Goal: Task Accomplishment & Management: Complete application form

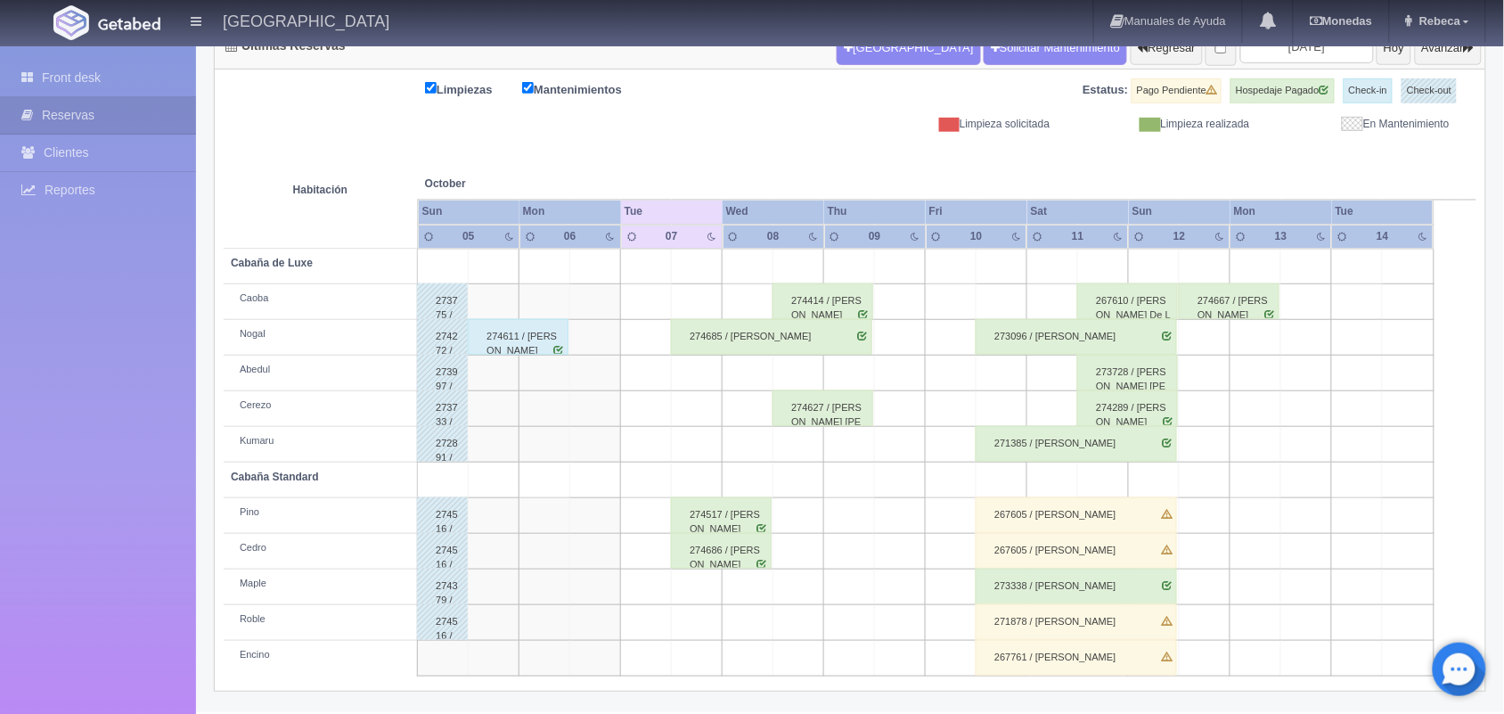
scroll to position [202, 0]
click at [1320, 47] on input "[DATE]" at bounding box center [1308, 46] width 134 height 33
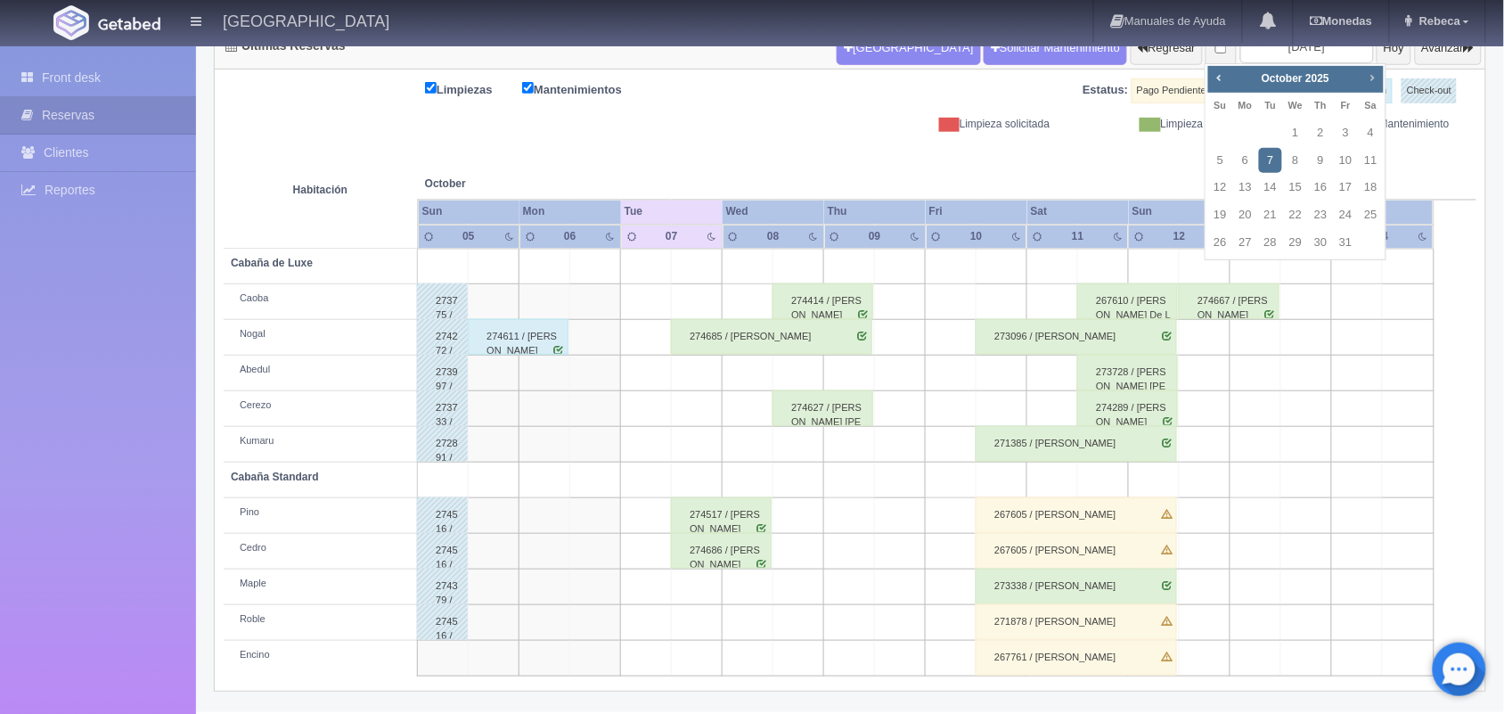
click at [1375, 76] on span "Next" at bounding box center [1372, 77] width 14 height 14
click at [1293, 215] on link "24" at bounding box center [1295, 215] width 23 height 26
type input "2025-12-24"
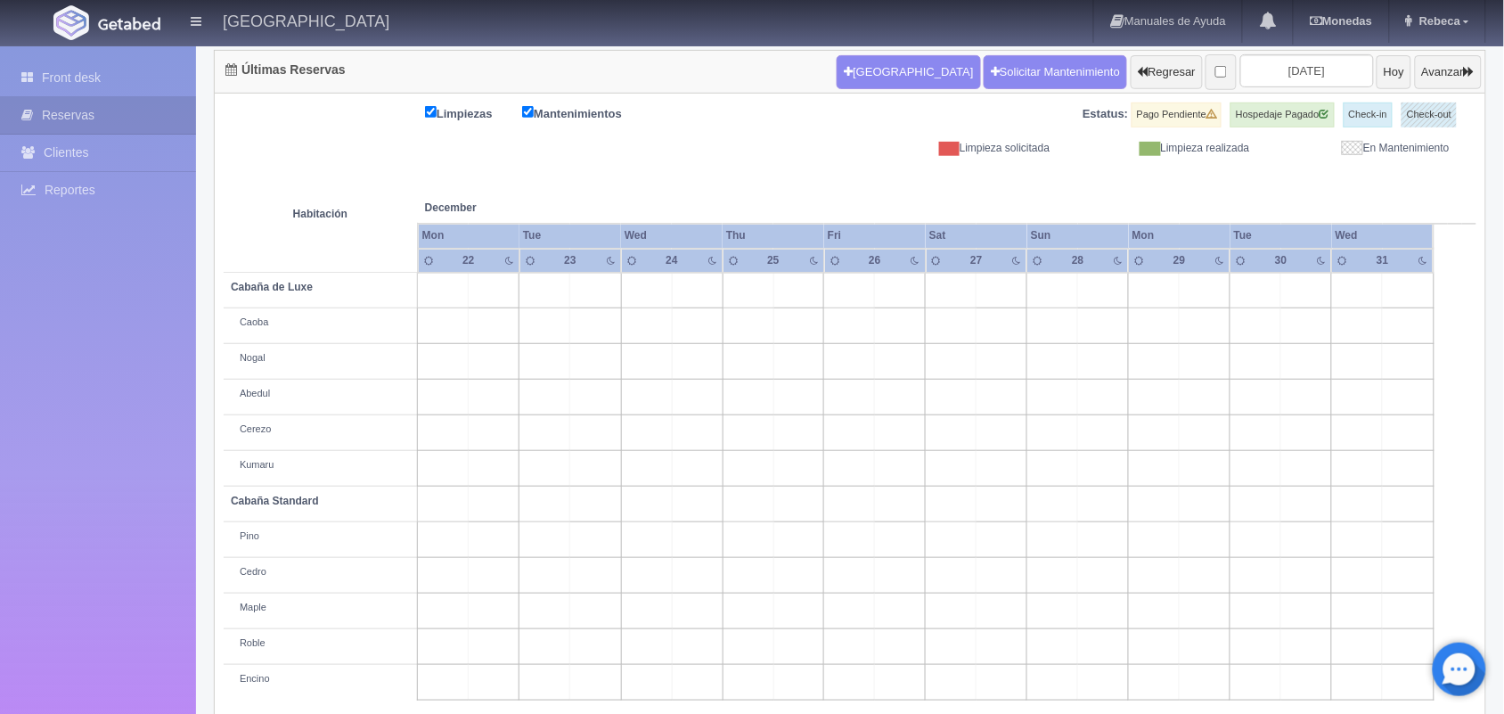
scroll to position [202, 0]
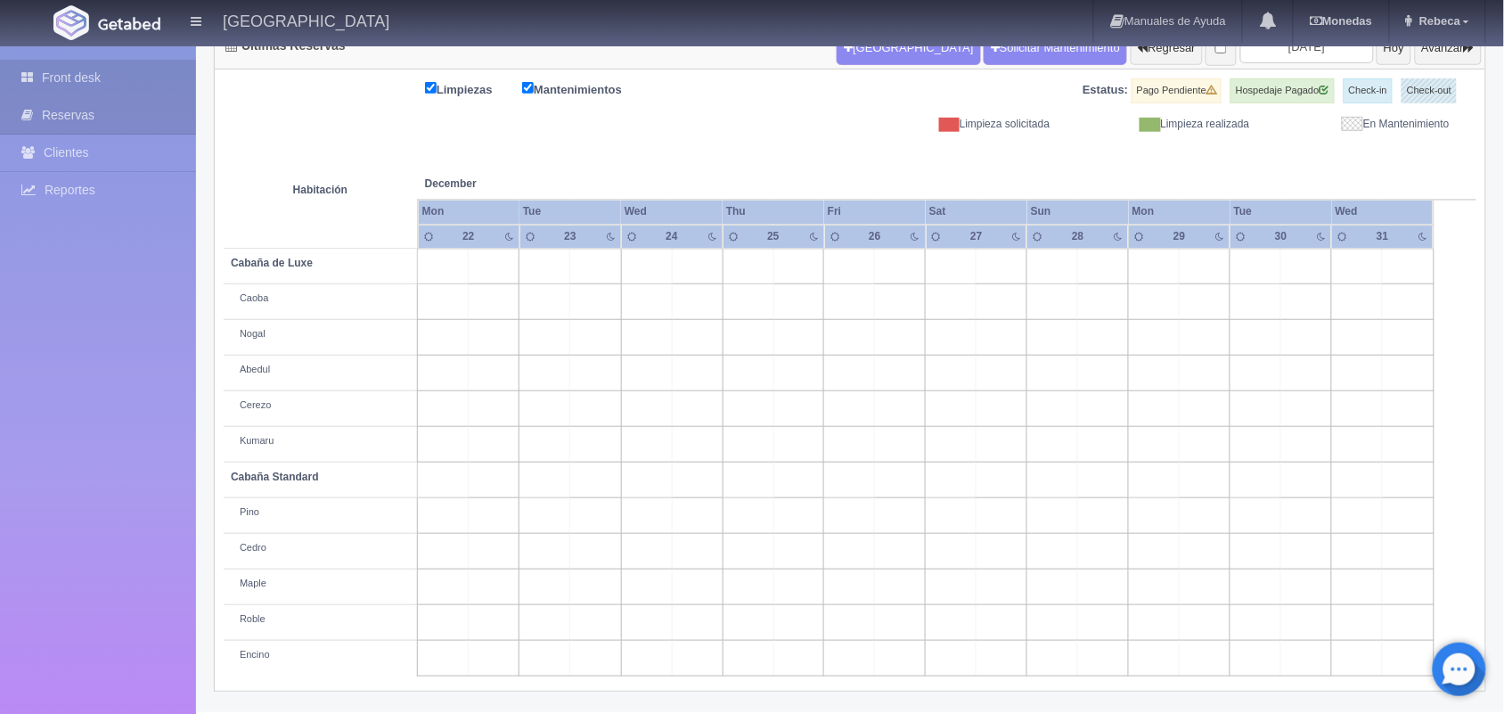
click at [100, 69] on link "Front desk" at bounding box center [98, 78] width 196 height 37
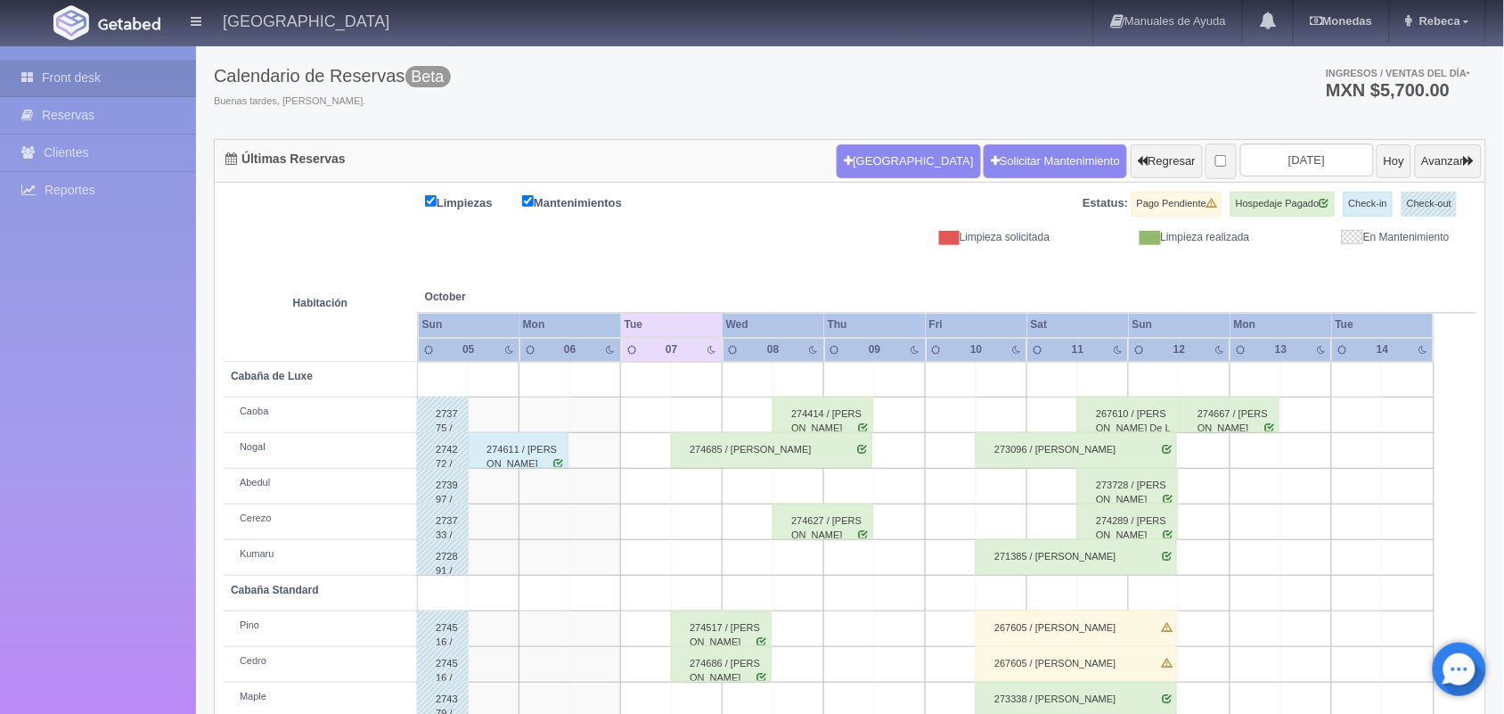
scroll to position [202, 0]
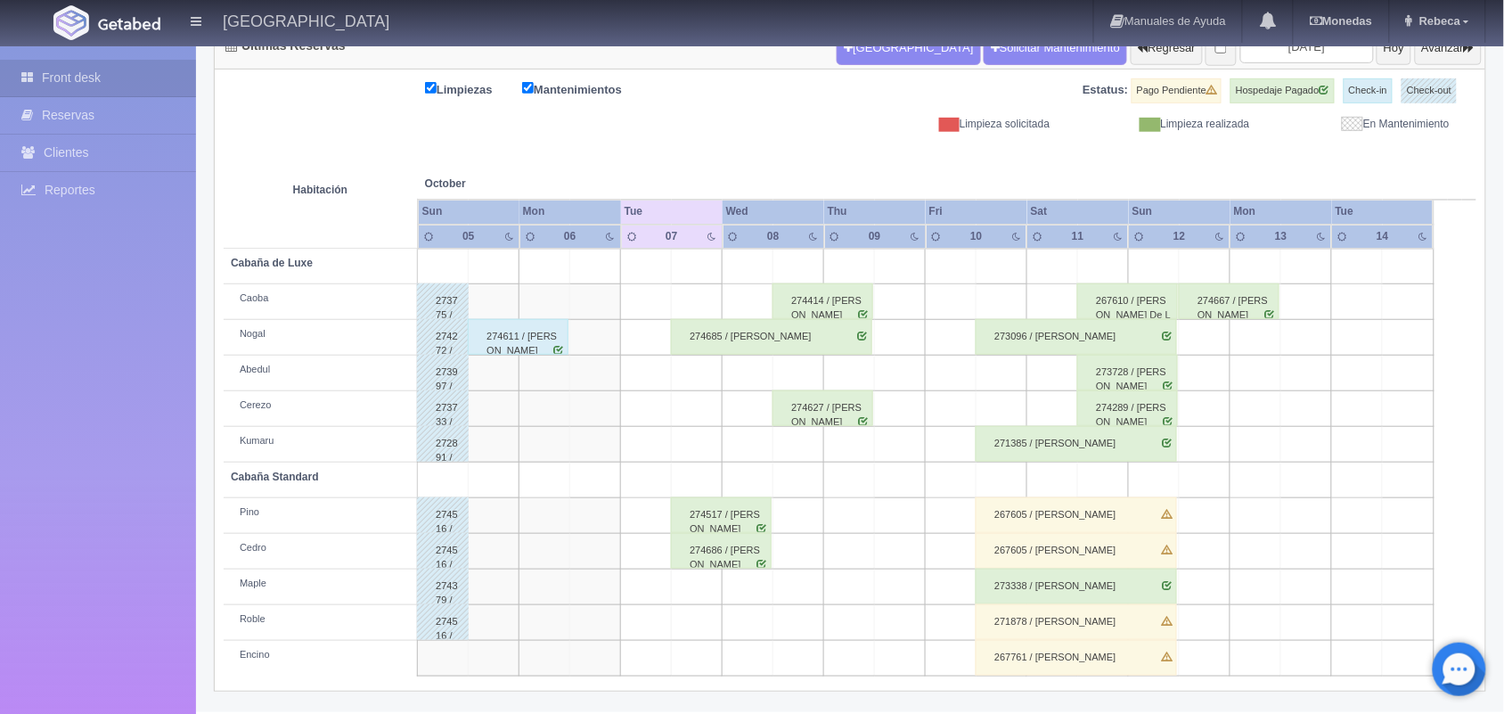
click at [838, 415] on div "274627 / [PERSON_NAME] [PERSON_NAME]" at bounding box center [823, 408] width 101 height 36
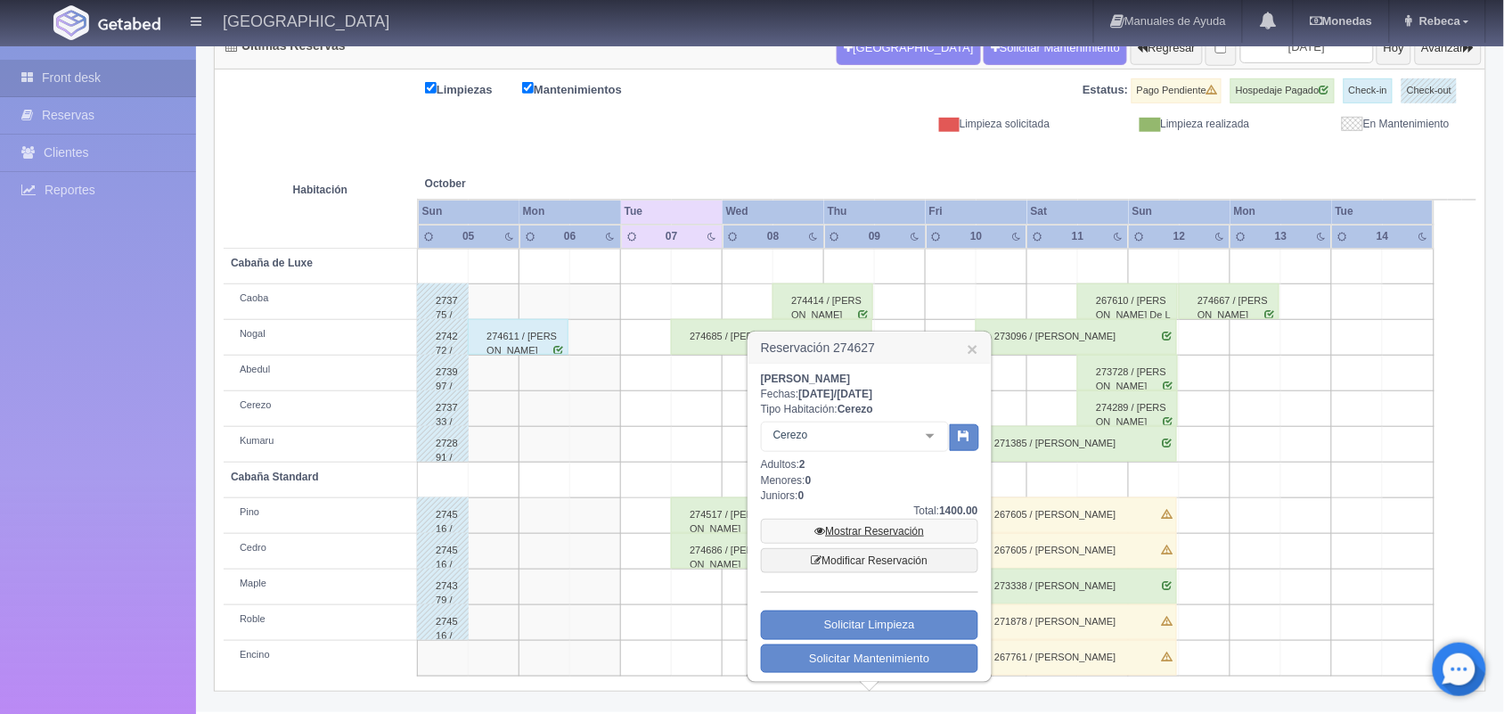
click at [928, 542] on link "Mostrar Reservación" at bounding box center [869, 531] width 217 height 25
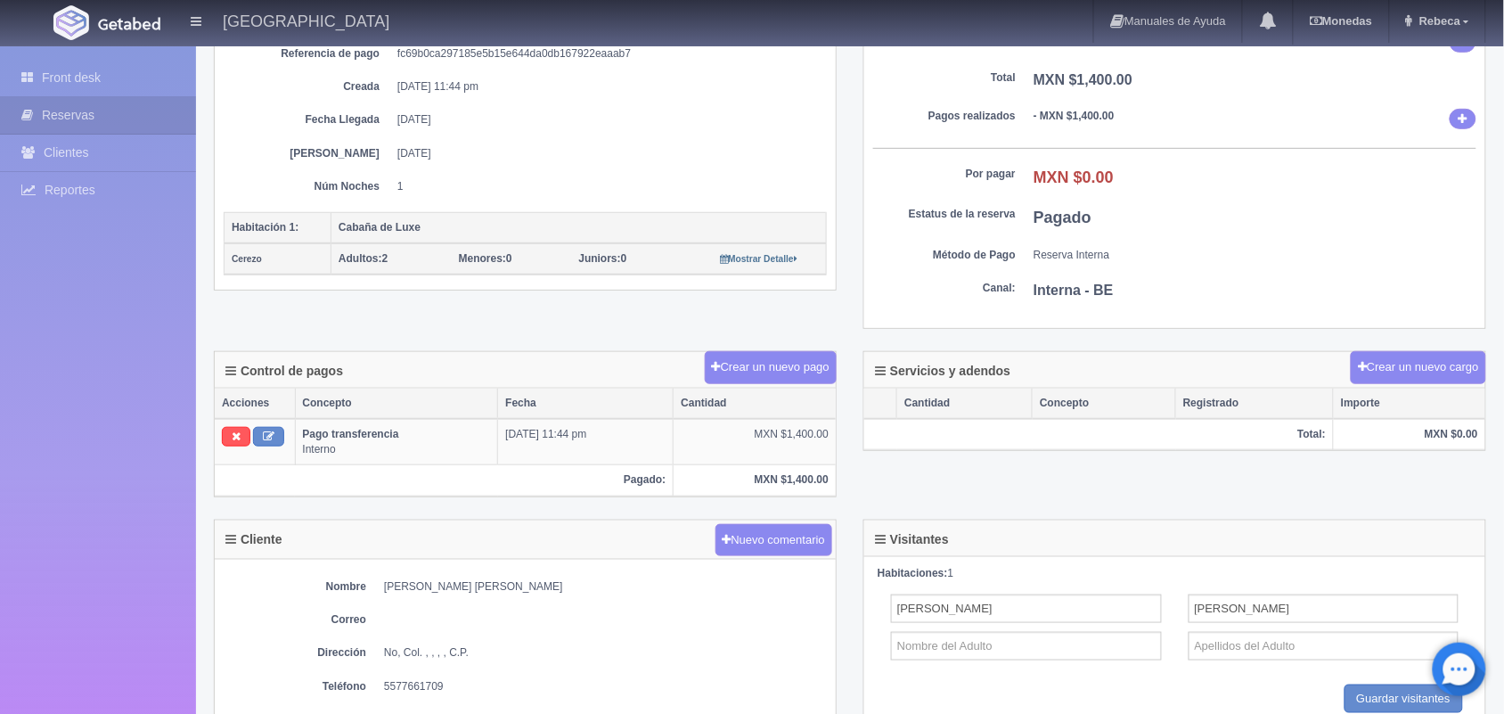
scroll to position [290, 0]
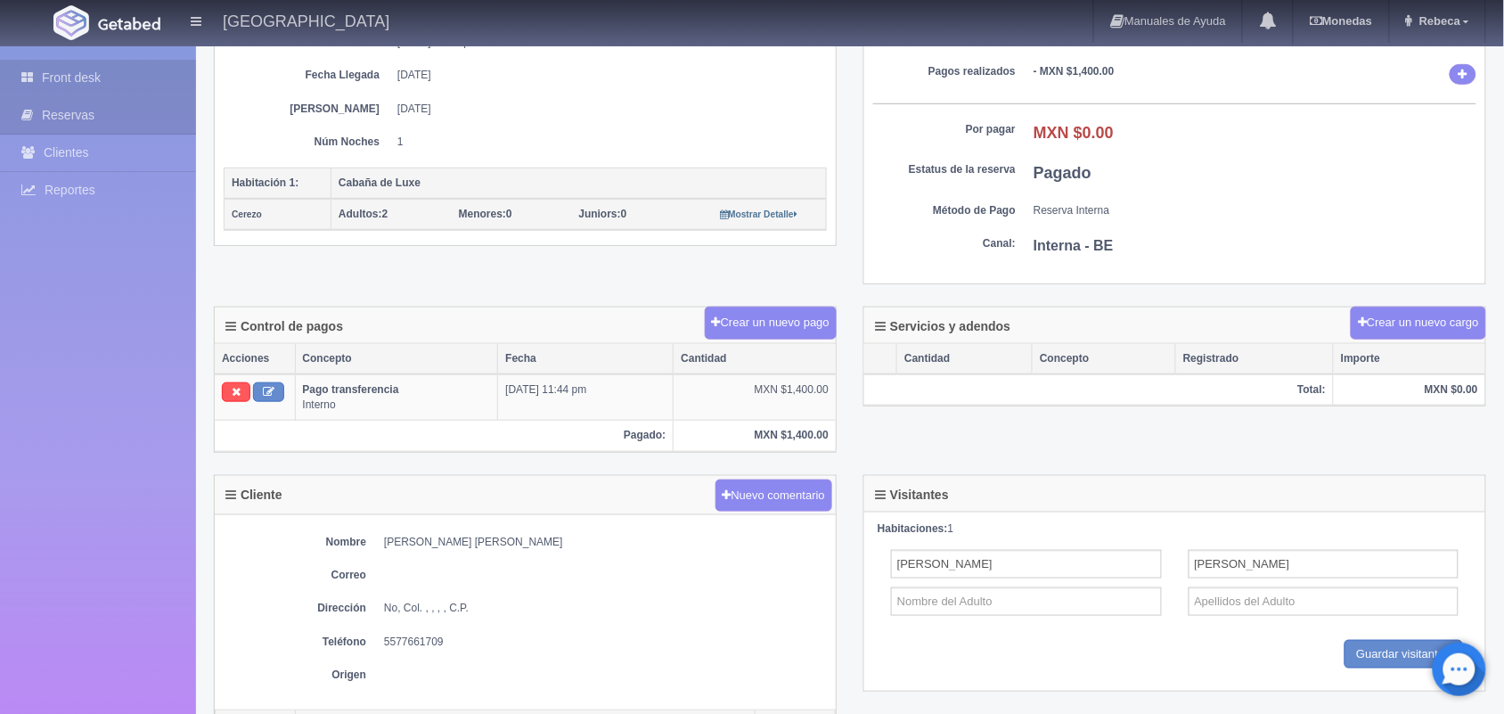
click at [123, 78] on link "Front desk" at bounding box center [98, 78] width 196 height 37
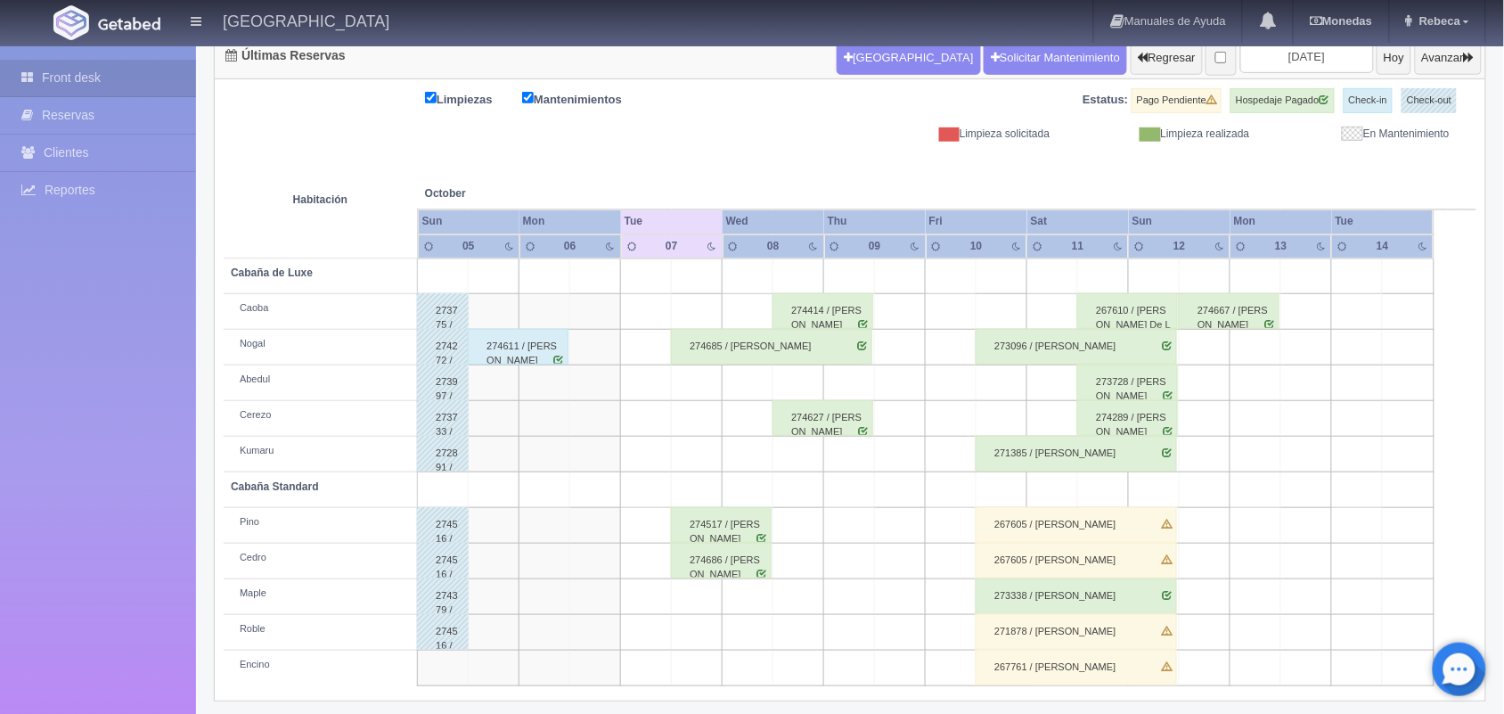
scroll to position [202, 0]
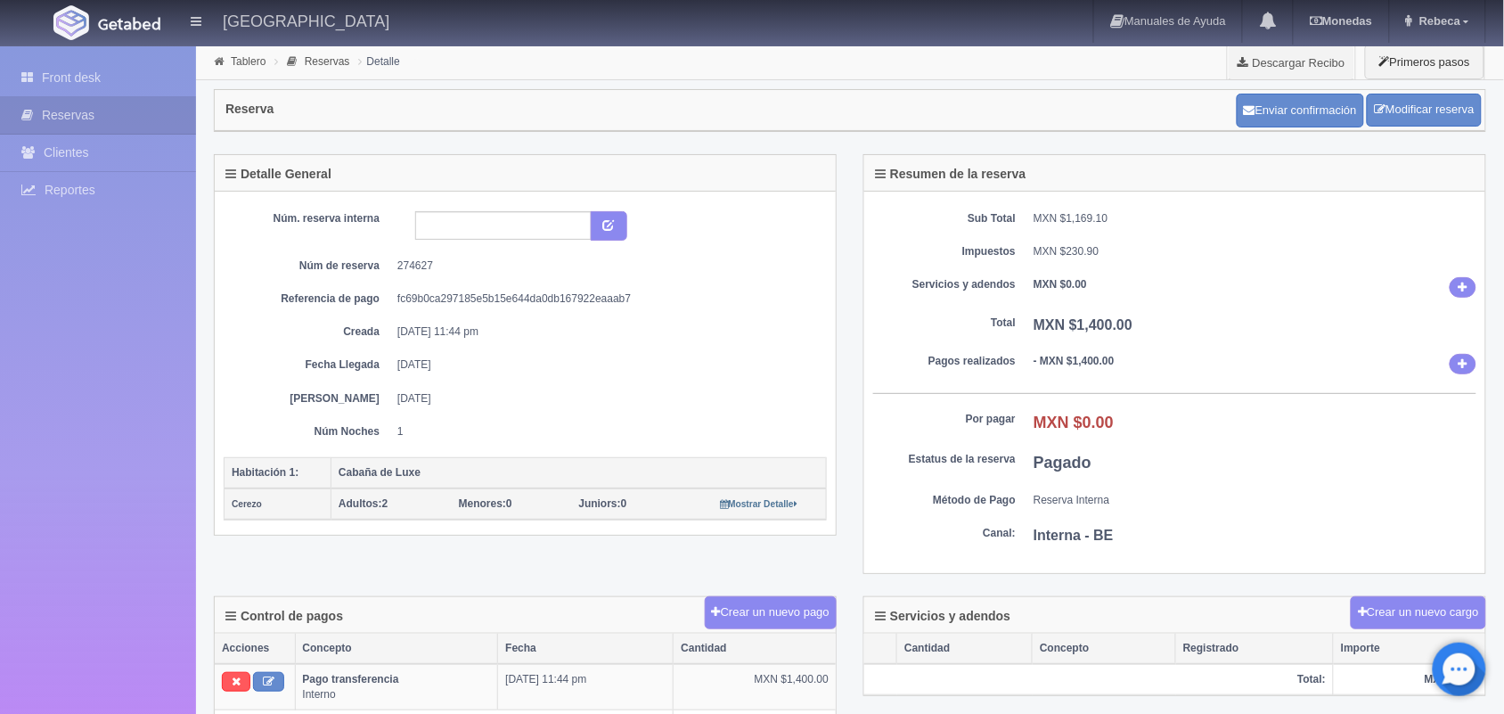
click at [897, 526] on div "Sub Total MXN $1,169.10 Impuestos MXN $230.90 Servicios y adendos MXN $0.00 Tot…" at bounding box center [1174, 383] width 621 height 382
click at [116, 86] on link "Front desk" at bounding box center [98, 78] width 196 height 37
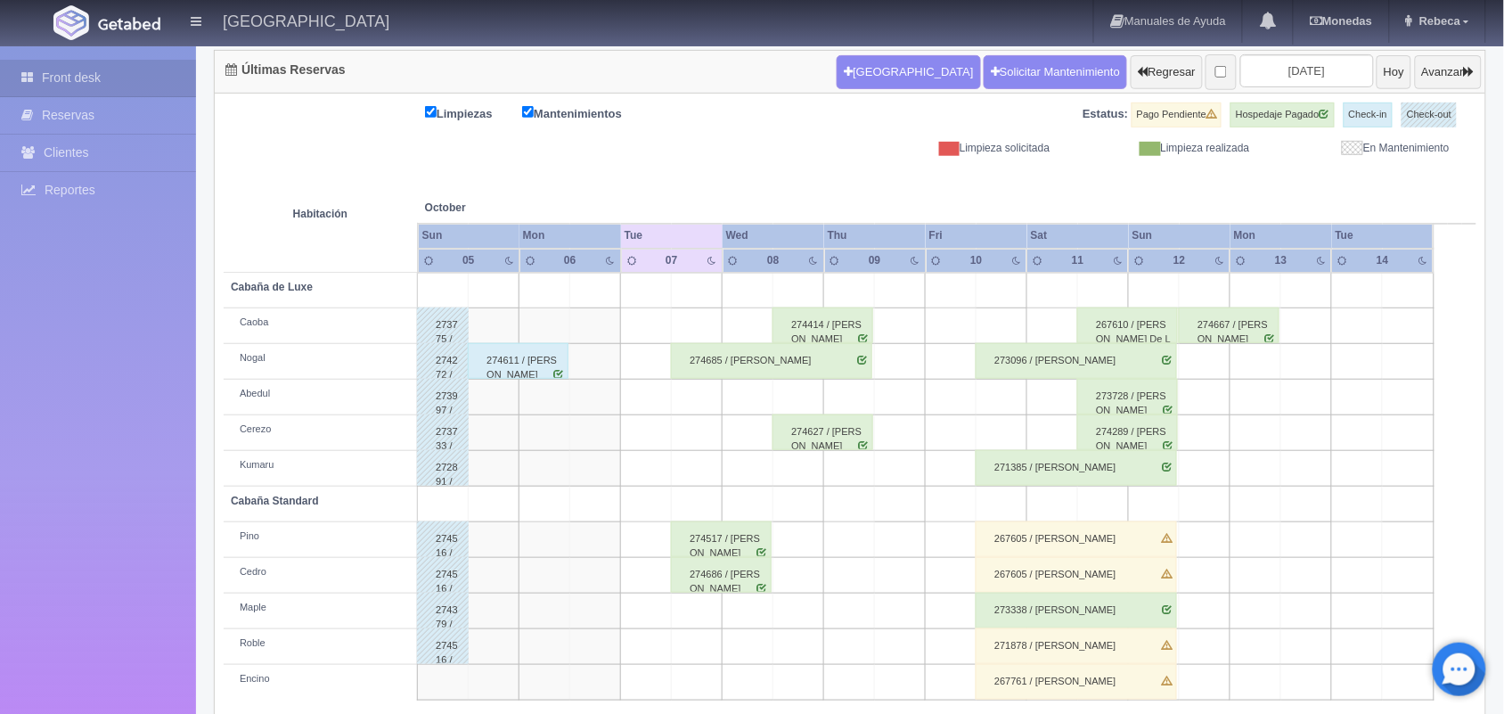
scroll to position [202, 0]
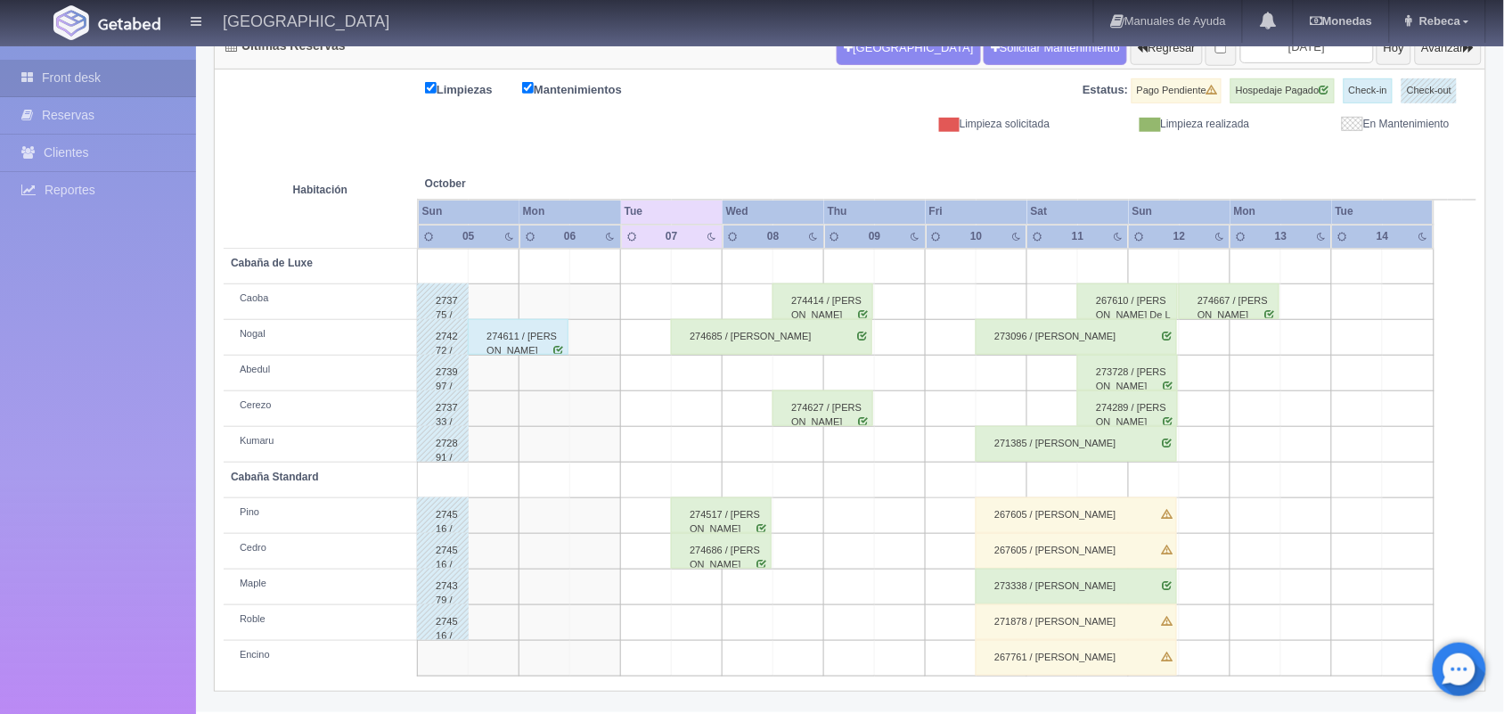
click at [839, 304] on div "274414 / [PERSON_NAME]" at bounding box center [823, 301] width 101 height 36
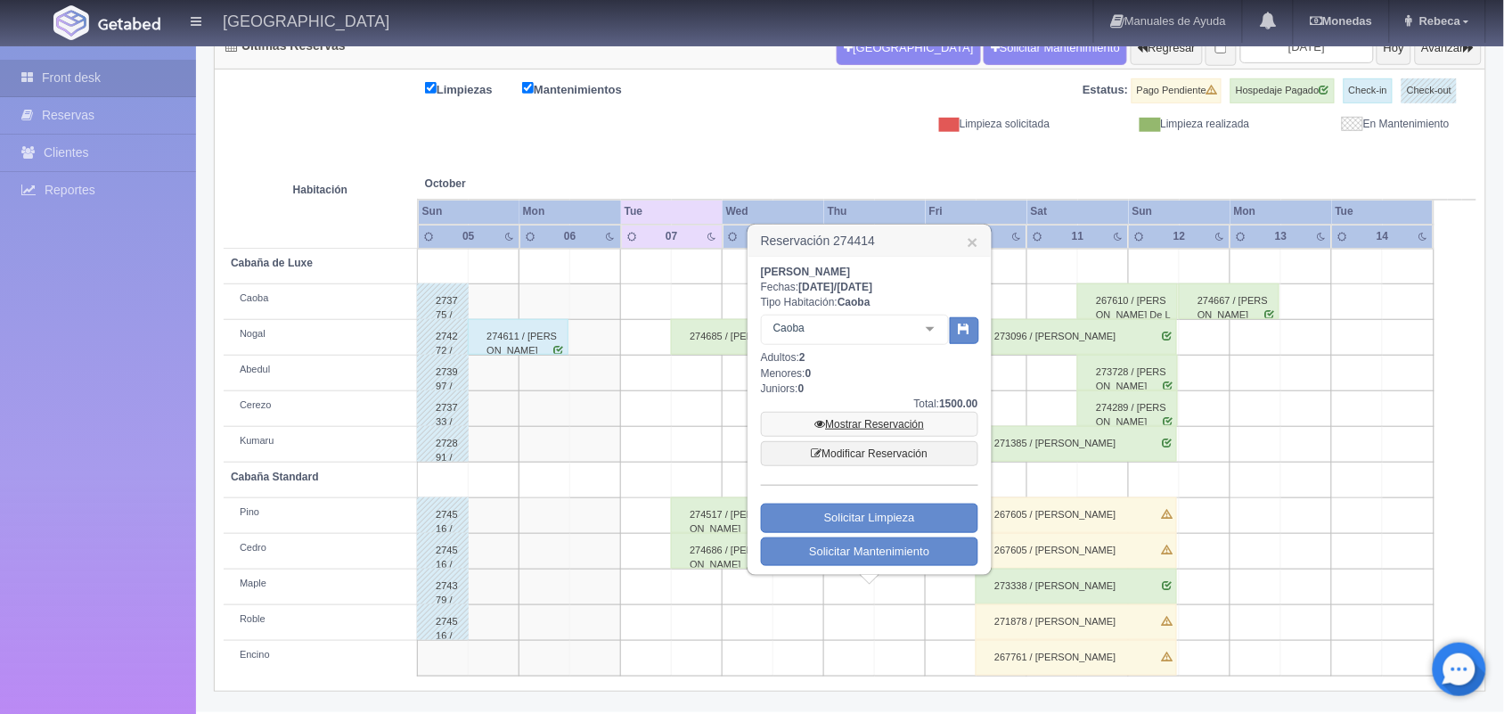
click at [896, 428] on link "Mostrar Reservación" at bounding box center [869, 424] width 217 height 25
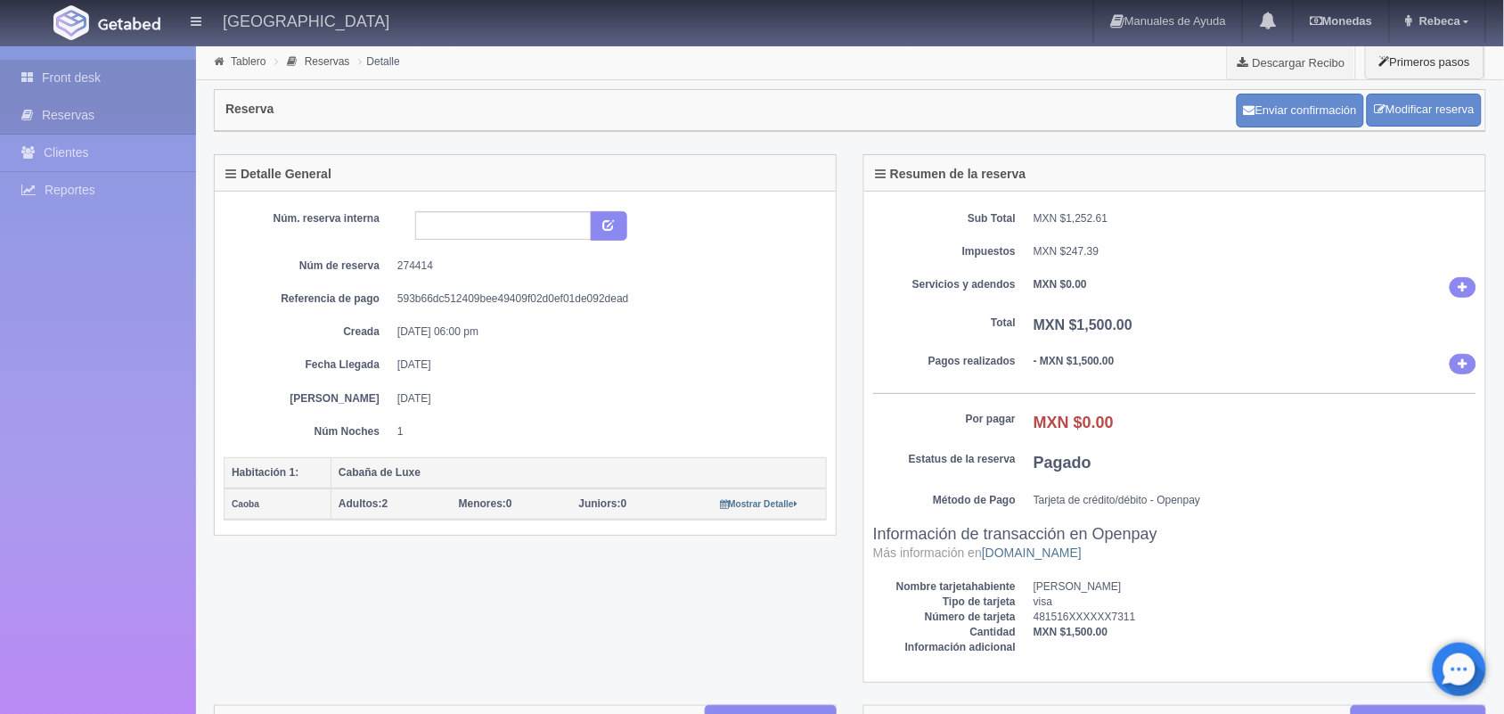
click at [136, 81] on link "Front desk" at bounding box center [98, 78] width 196 height 37
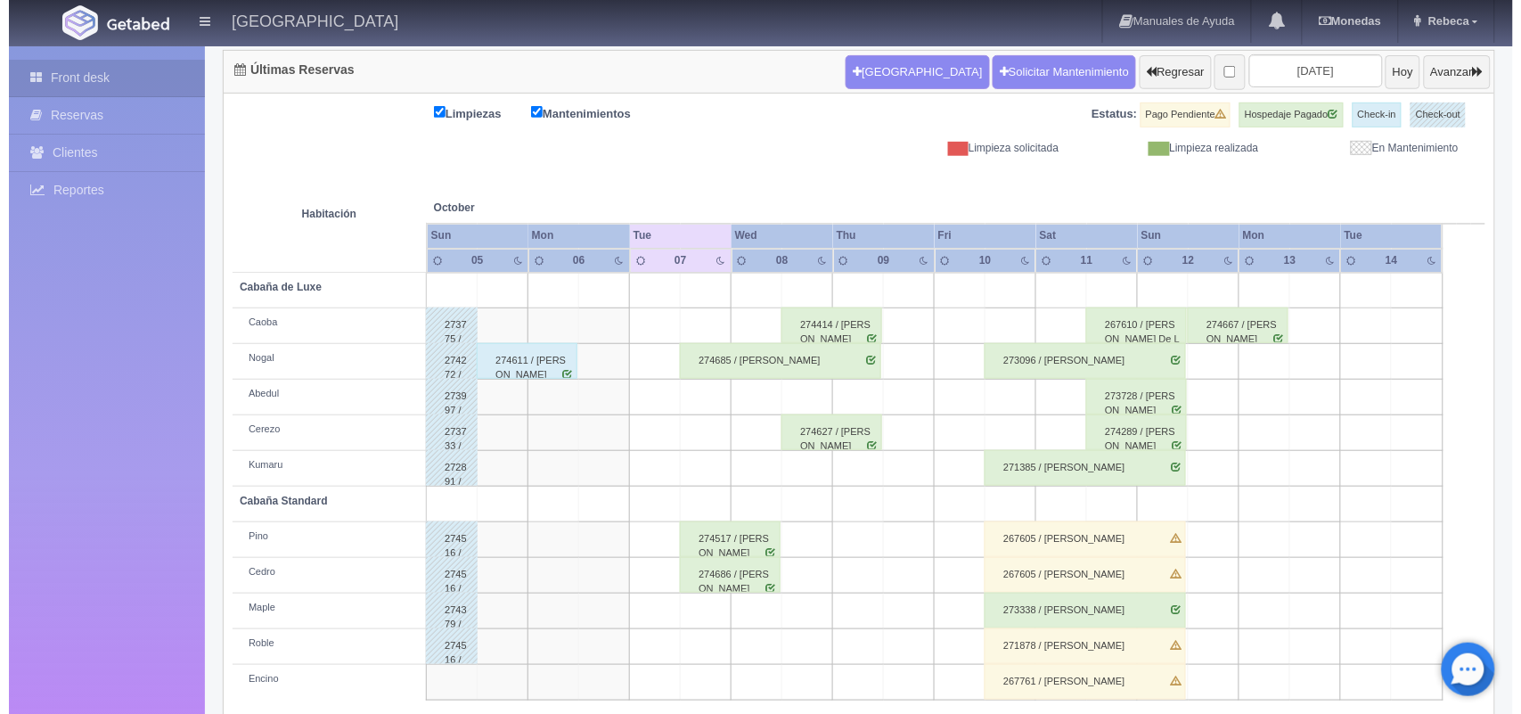
scroll to position [202, 0]
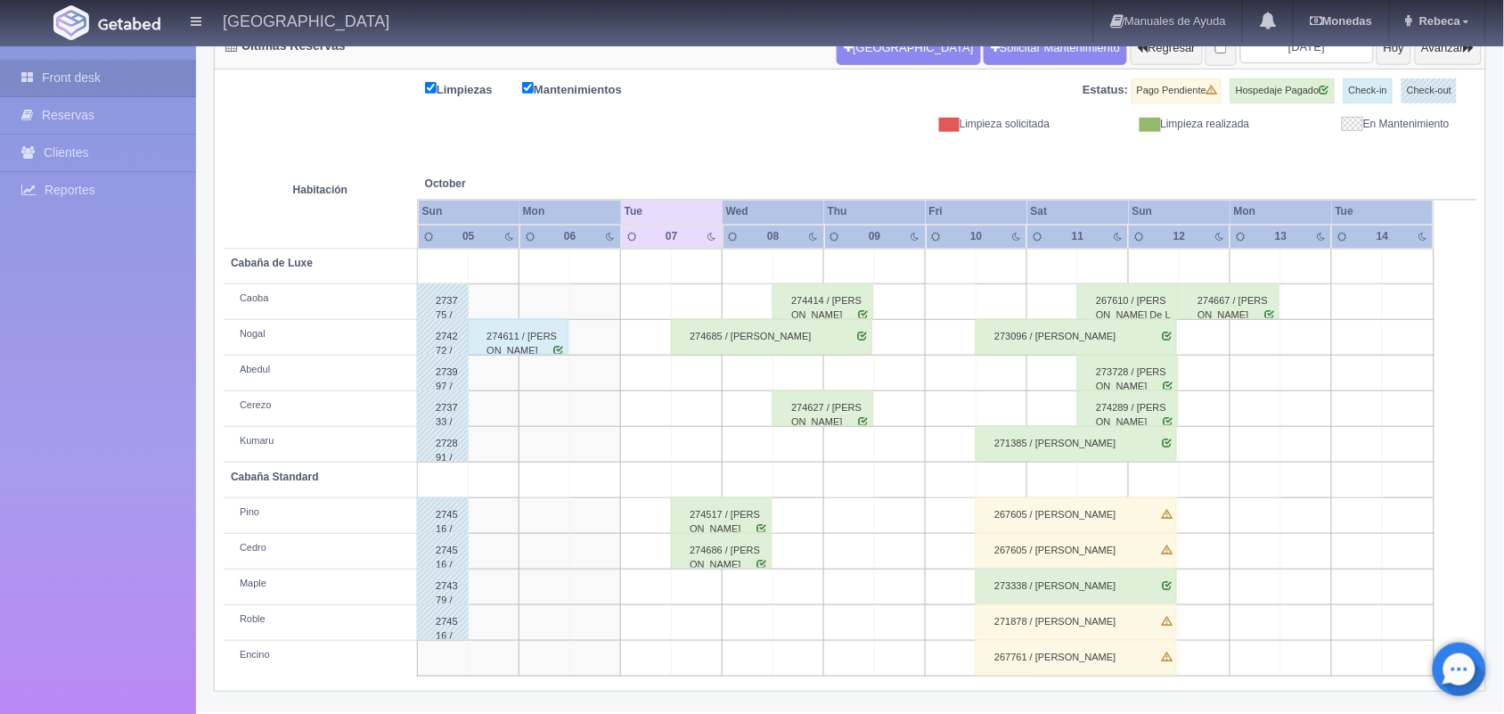
click at [793, 553] on td at bounding box center [799, 552] width 51 height 36
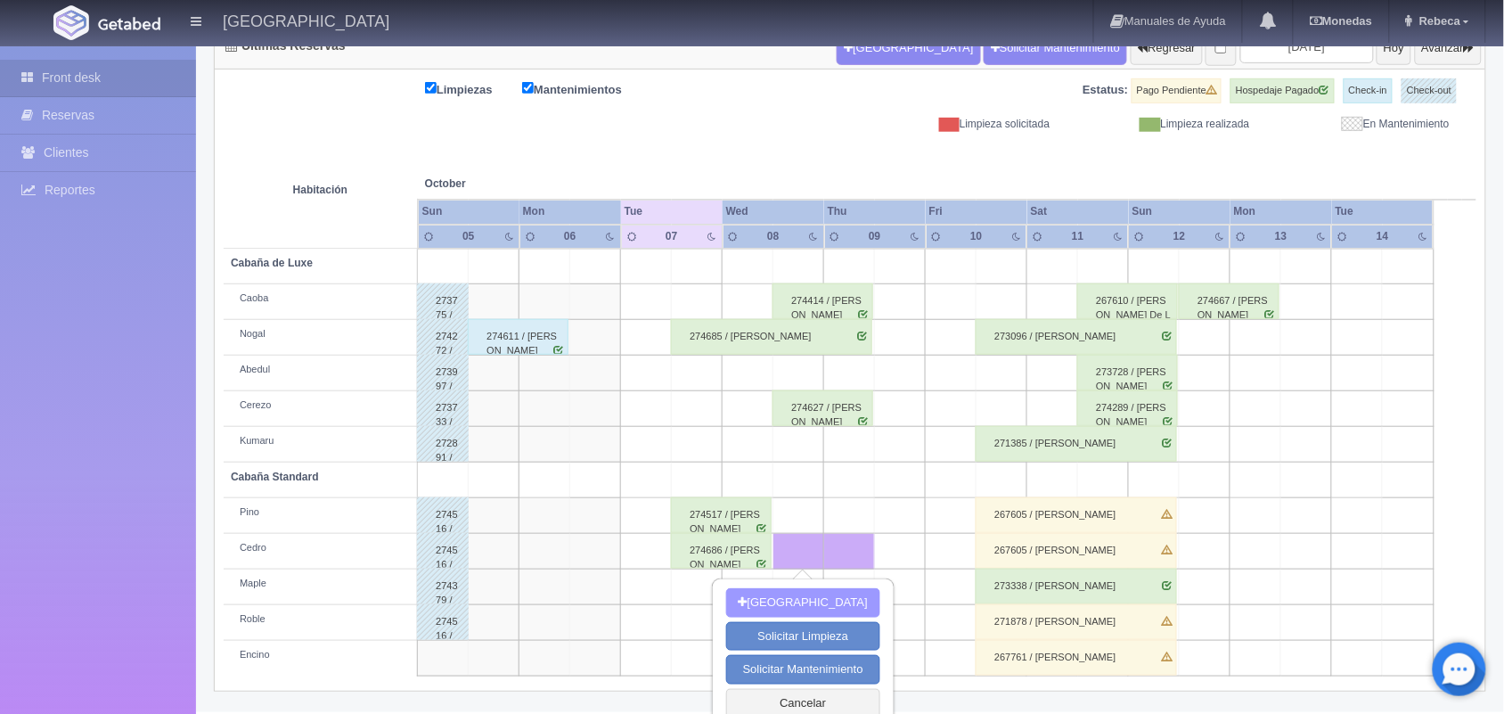
click at [803, 602] on button "[GEOGRAPHIC_DATA]" at bounding box center [803, 602] width 154 height 29
type input "[DATE]"
type input "09-10-2025"
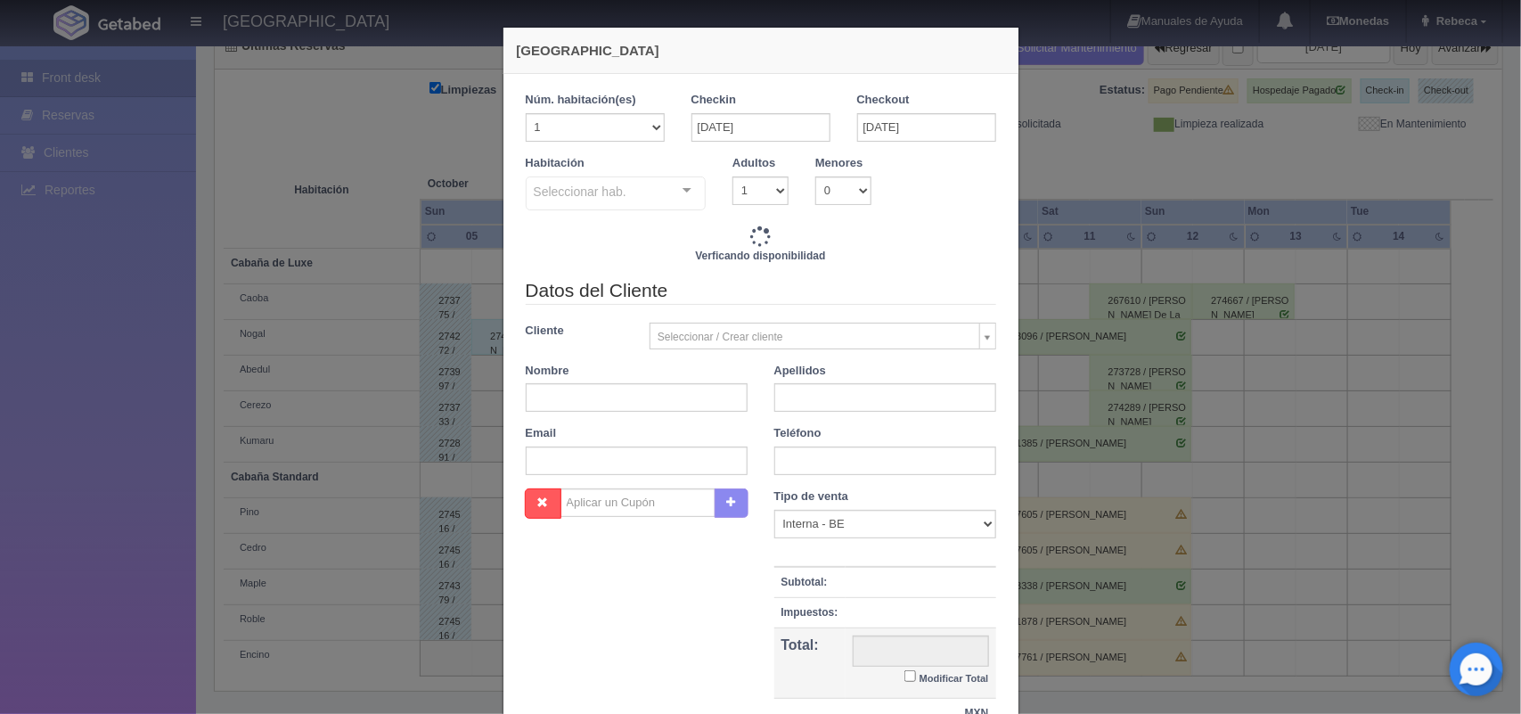
checkbox input "false"
type input "1300.00"
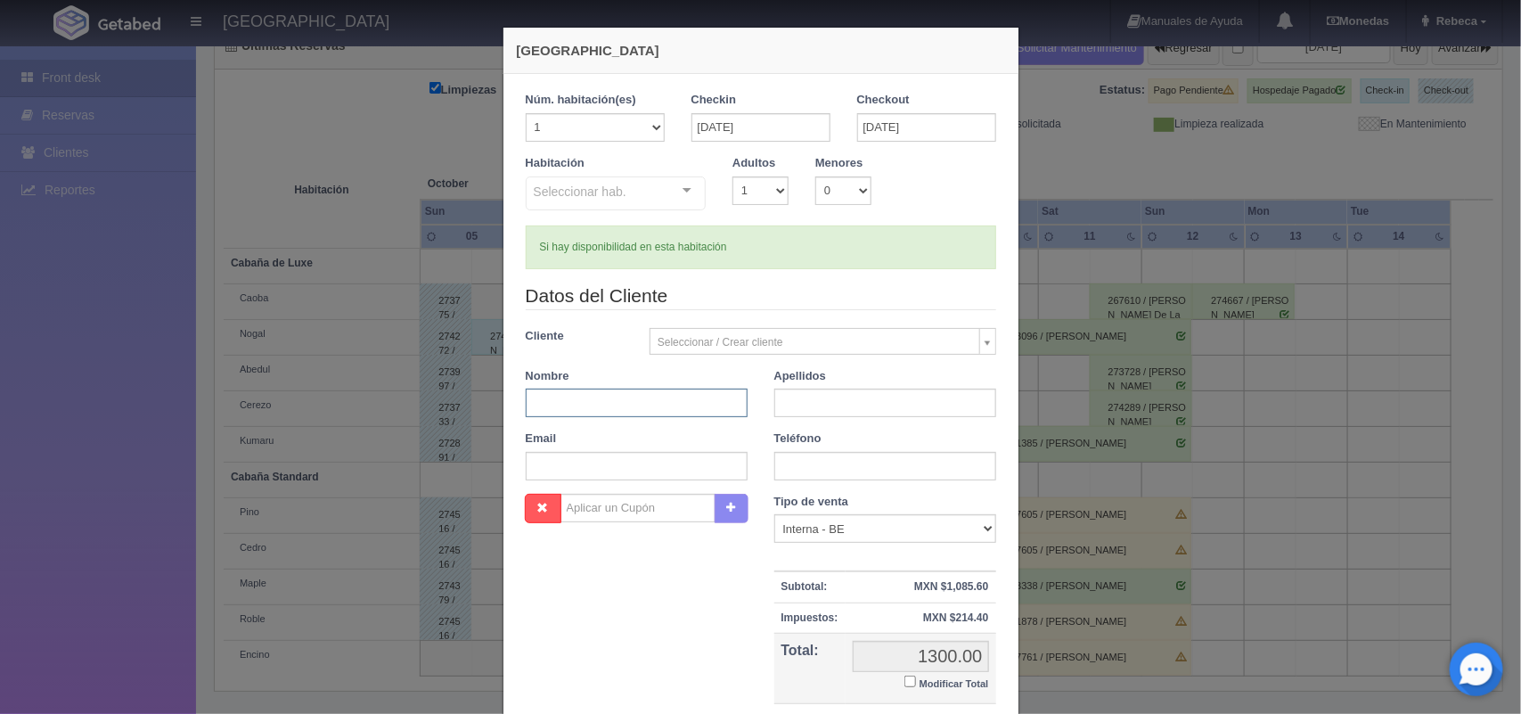
click at [581, 403] on input "text" at bounding box center [637, 403] width 222 height 29
checkbox input "false"
type input "Oscar"
click at [815, 405] on input "text" at bounding box center [885, 403] width 222 height 29
type input "Maldonado"
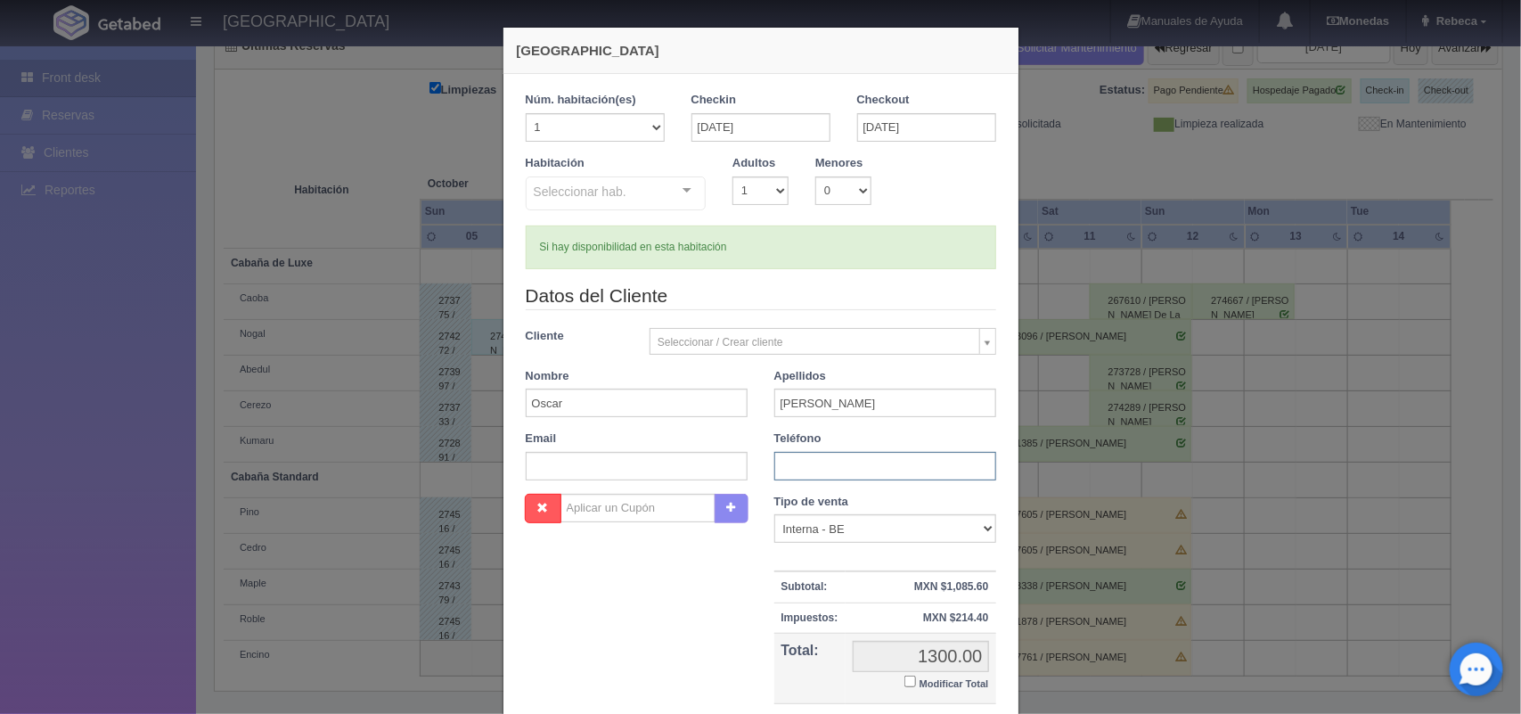
click at [795, 464] on input "text" at bounding box center [885, 466] width 222 height 29
type input "5544494092"
click at [983, 523] on select "Correo Electronico Interna - BE Llamada OTA Externa Otro WALK IN" at bounding box center [885, 528] width 222 height 29
select select "walkin"
click at [774, 515] on select "Correo Electronico Interna - BE Llamada OTA Externa Otro WALK IN" at bounding box center [885, 528] width 222 height 29
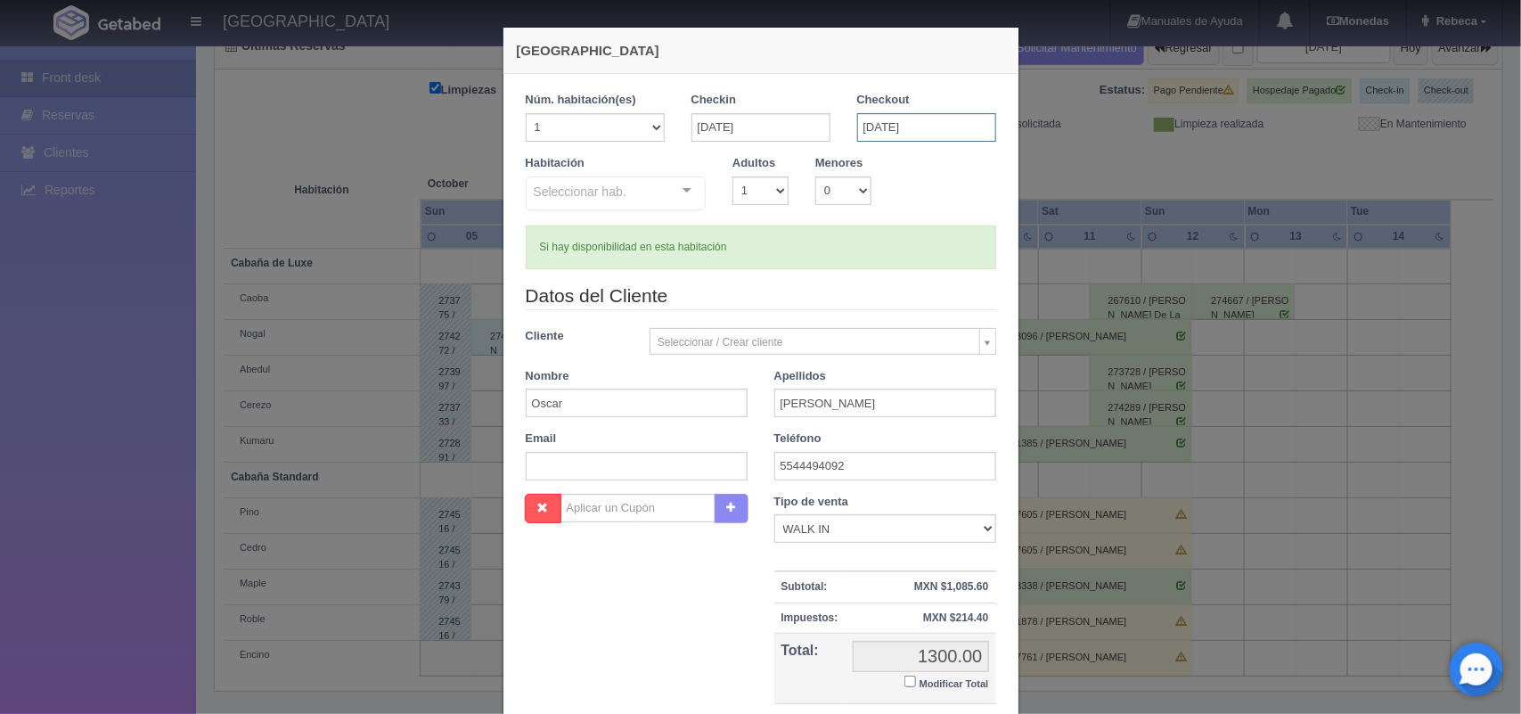
click at [929, 121] on input "09-10-2025" at bounding box center [926, 127] width 139 height 29
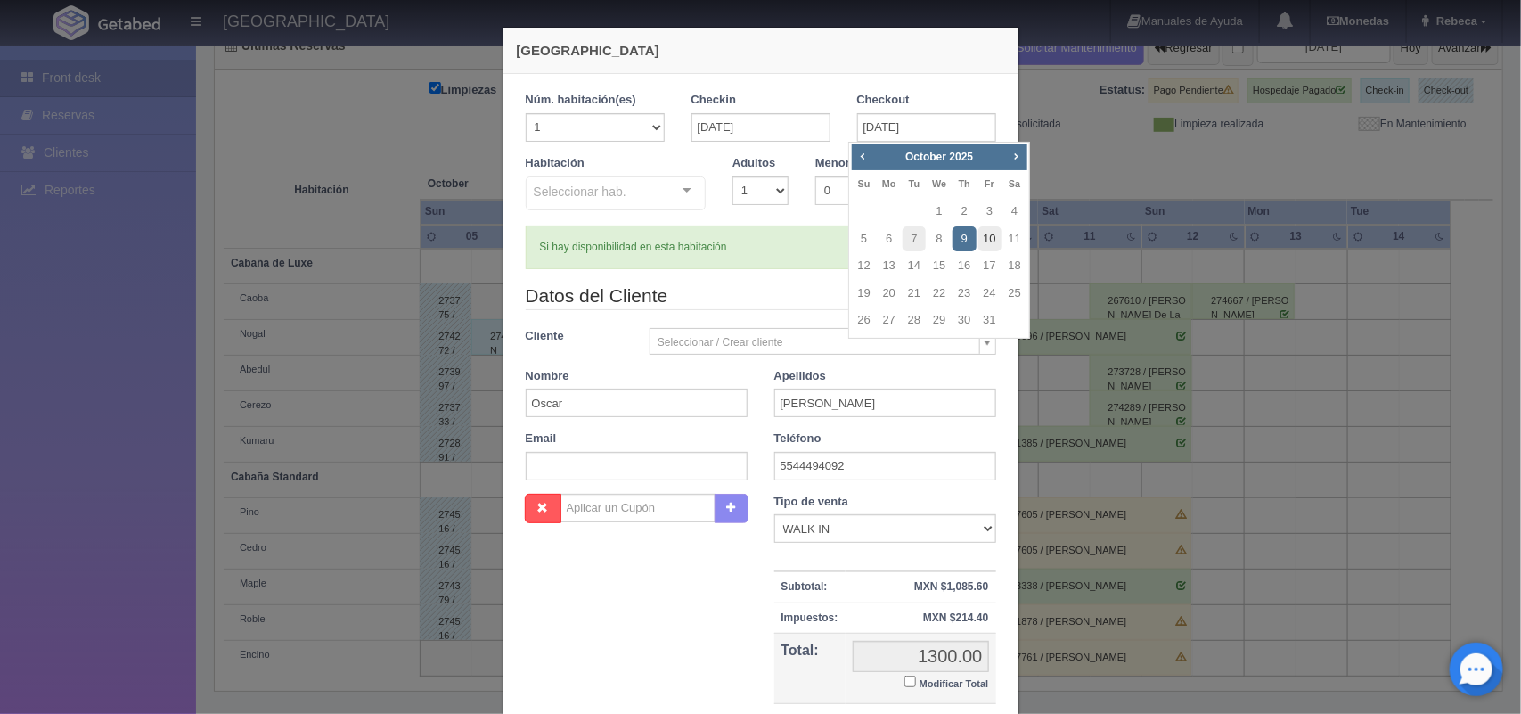
click at [991, 232] on link "10" at bounding box center [990, 239] width 23 height 26
type input "10-10-2025"
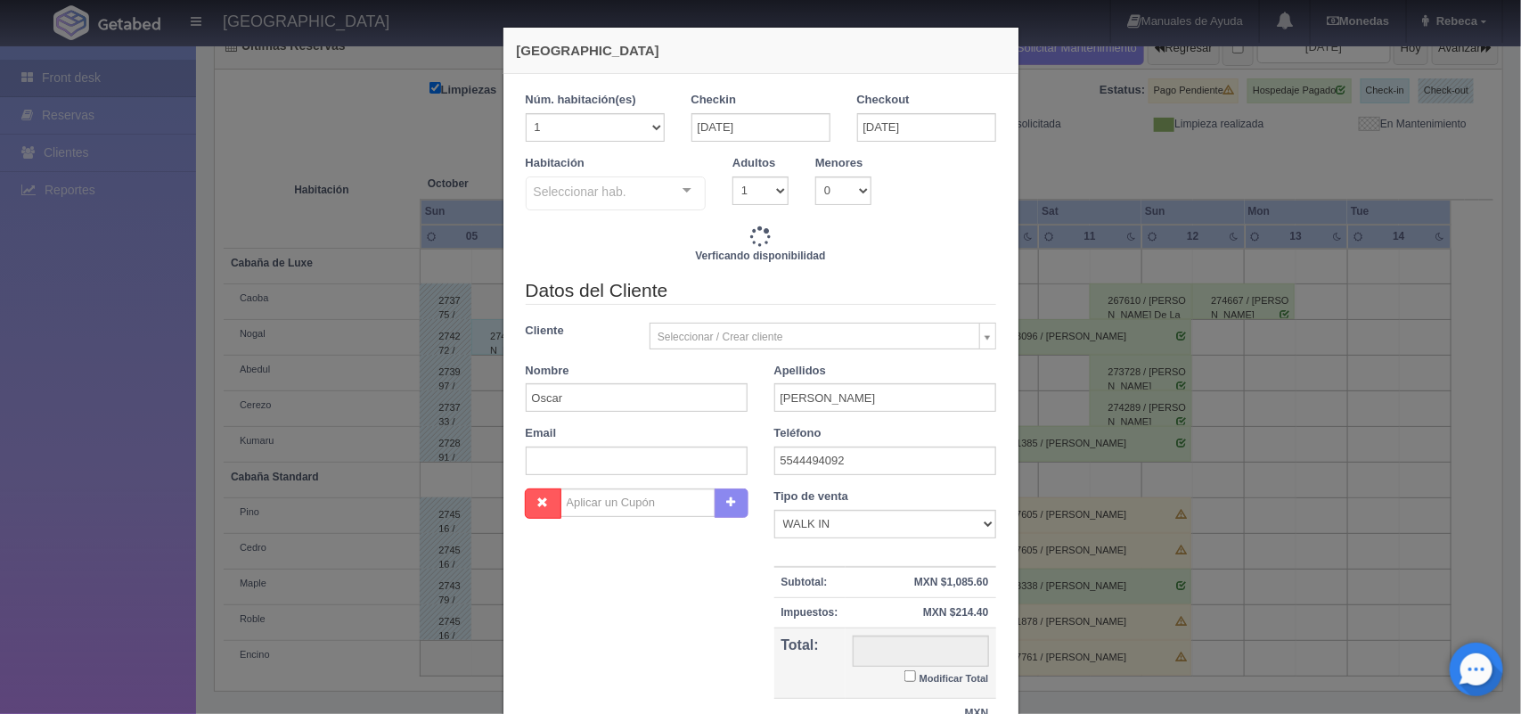
checkbox input "false"
type input "2600.00"
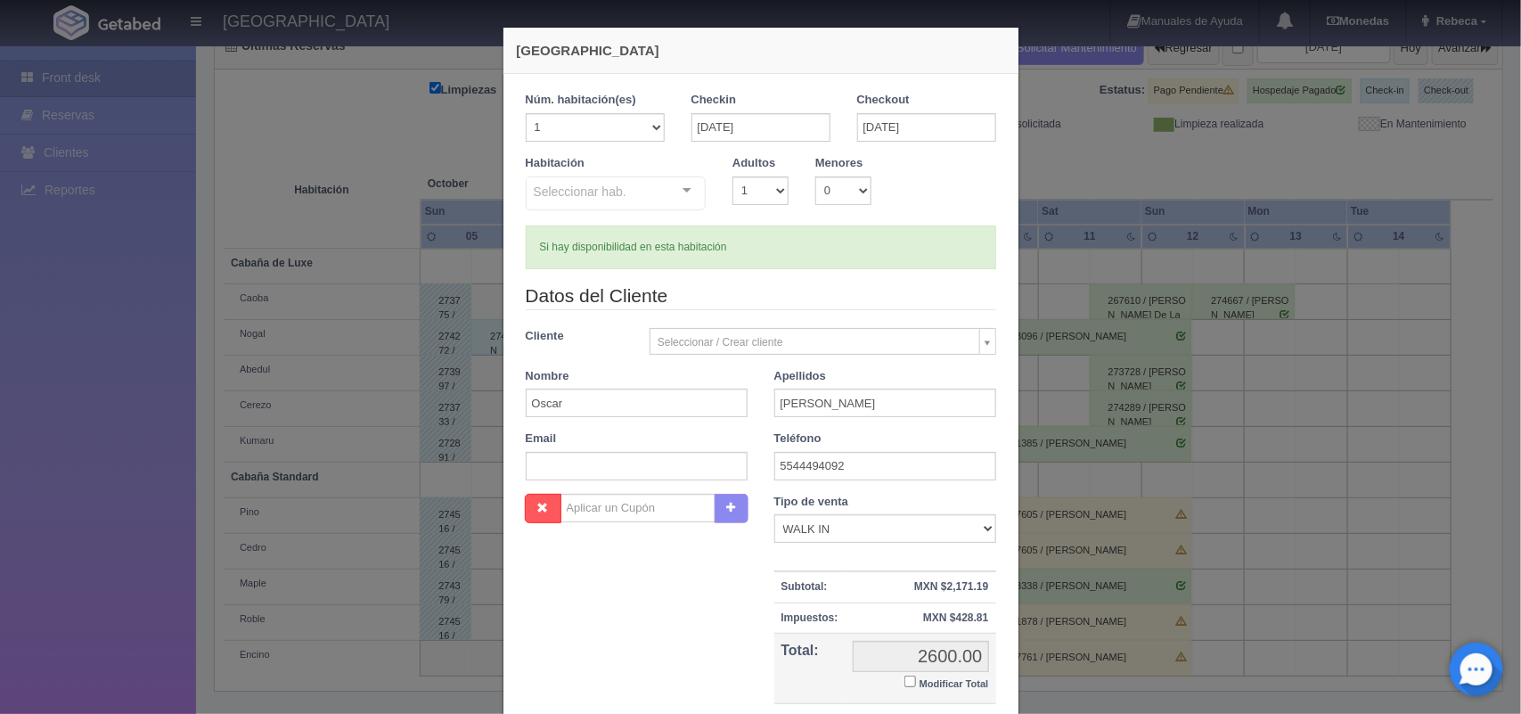
click at [943, 682] on small "Modificar Total" at bounding box center [955, 683] width 70 height 11
click at [916, 682] on input "Modificar Total" at bounding box center [911, 682] width 12 height 12
checkbox input "true"
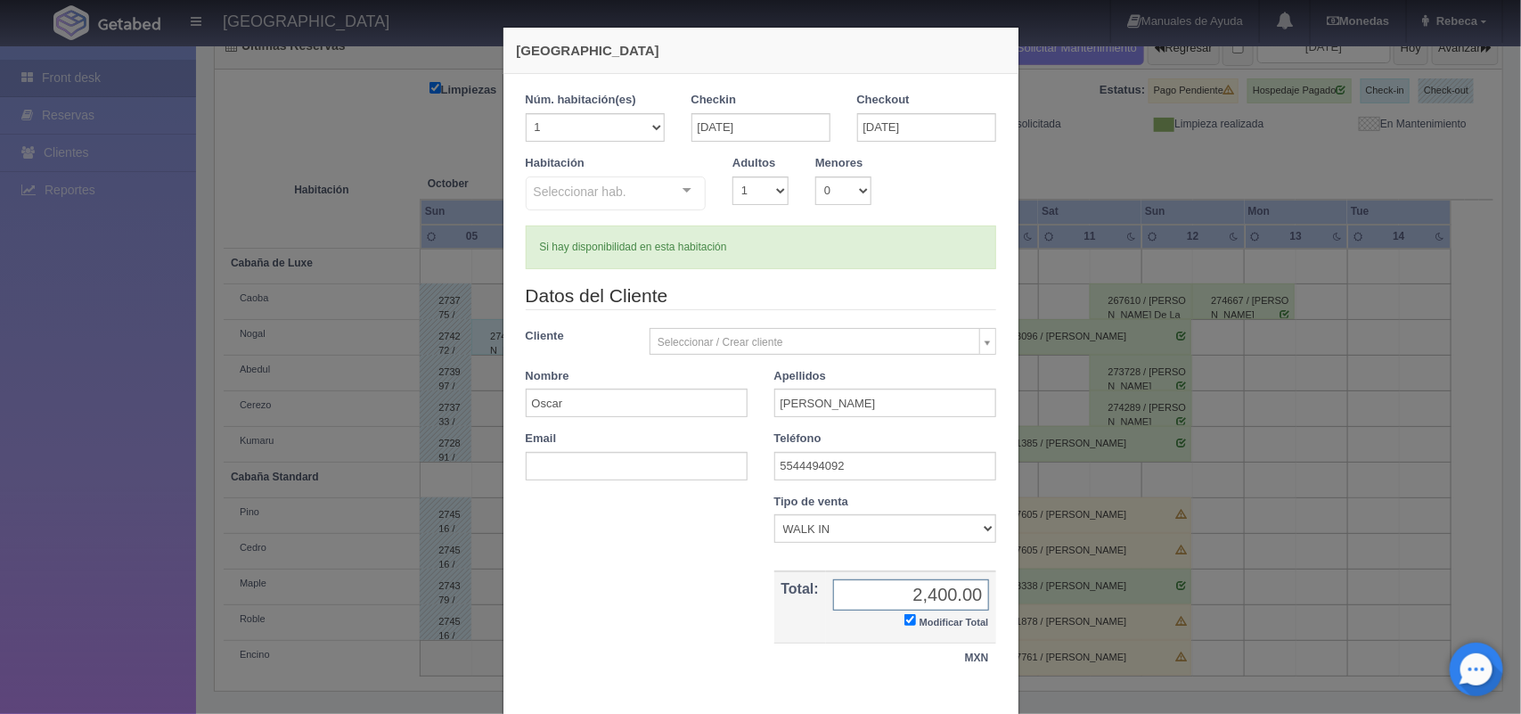
type input "2,400.00"
click at [1004, 706] on div "1 Núm. habitación(es) 1 2 3 4 5 6 7 8 9 10 11 12 13 14 15 16 17 18 19 20 Checki…" at bounding box center [761, 391] width 515 height 635
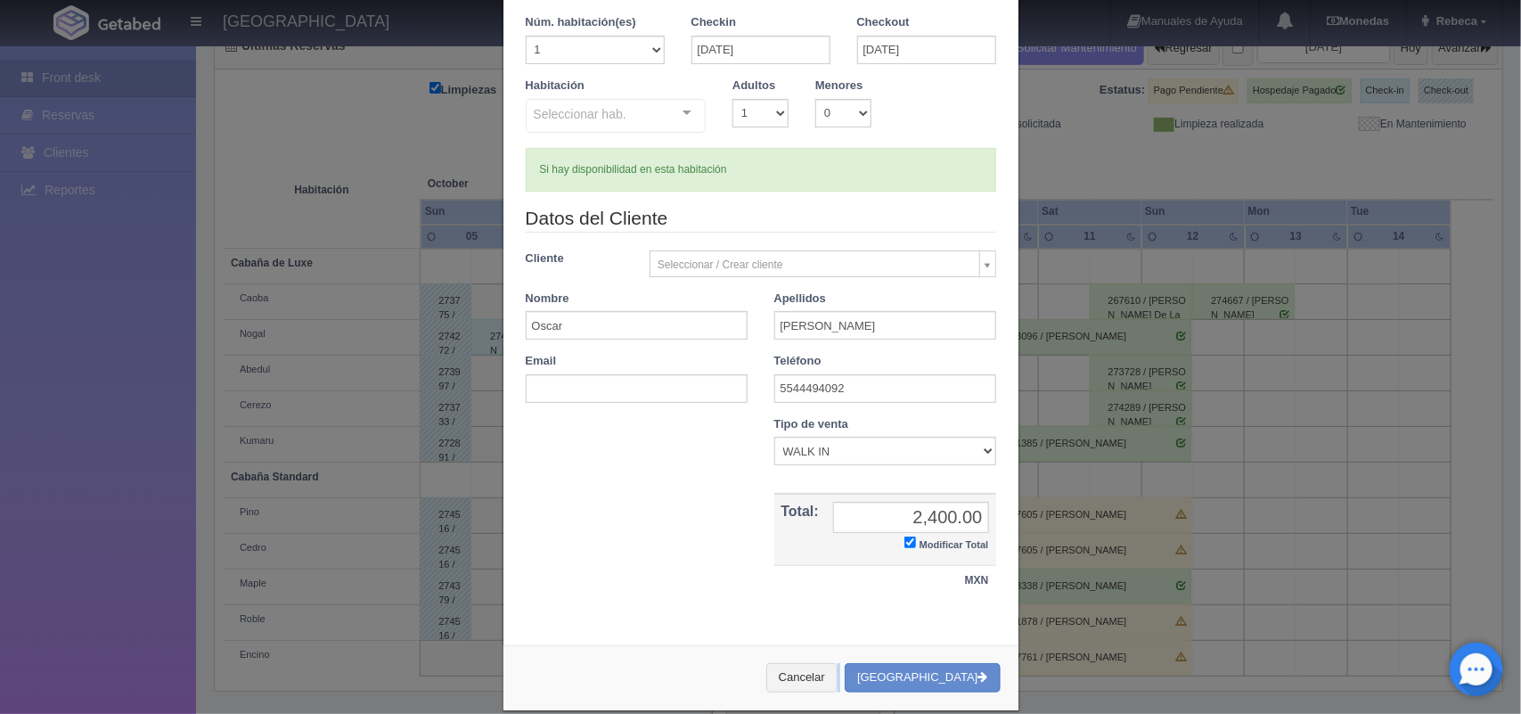
click at [1004, 706] on div "Nueva Reserva 1 Núm. habitación(es) 1 2 3 4 5 6 7 8 9 10 11 12 13 14 15 16 17 1…" at bounding box center [761, 329] width 535 height 815
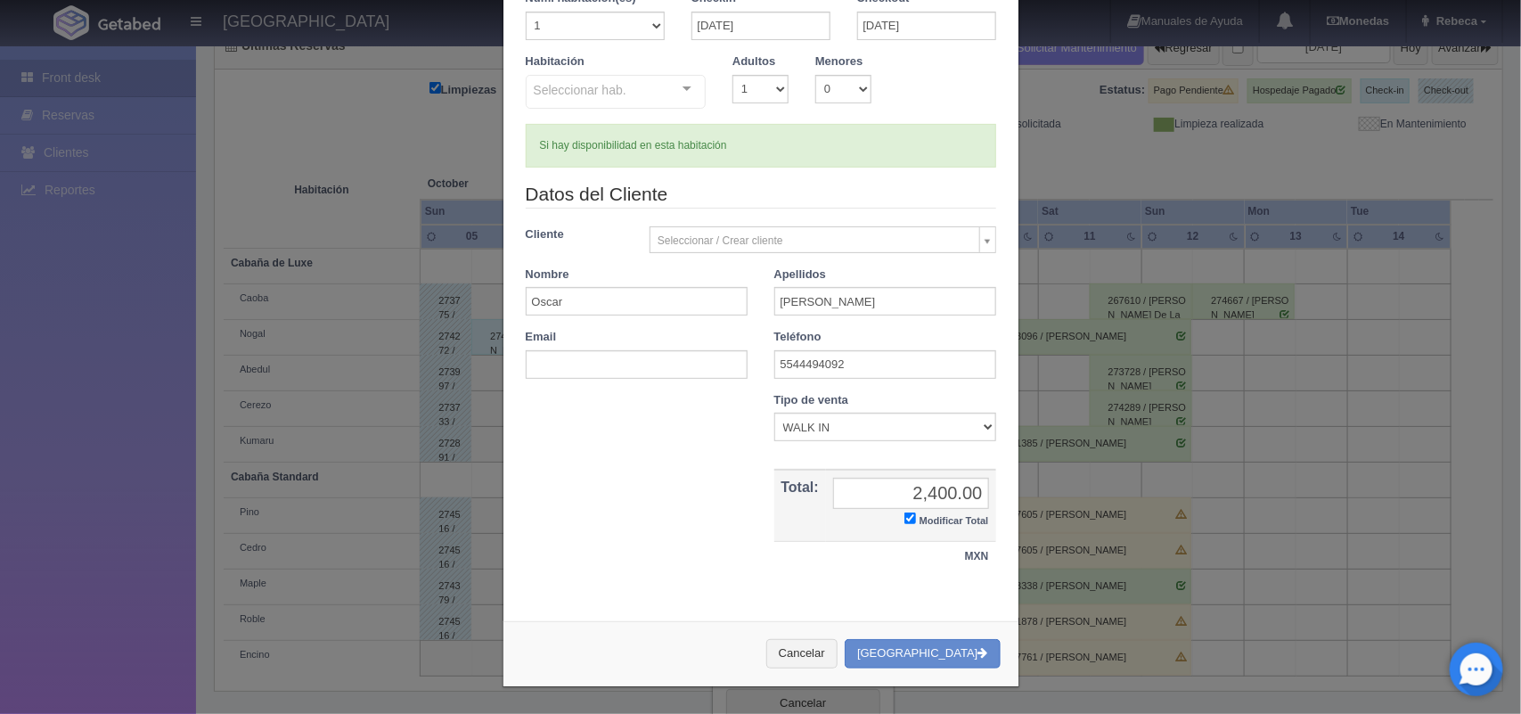
click at [1004, 706] on div "Nueva Reserva 1 Núm. habitación(es) 1 2 3 4 5 6 7 8 9 10 11 12 13 14 15 16 17 1…" at bounding box center [761, 305] width 535 height 815
click at [938, 651] on button "Crear Reserva" at bounding box center [922, 653] width 155 height 29
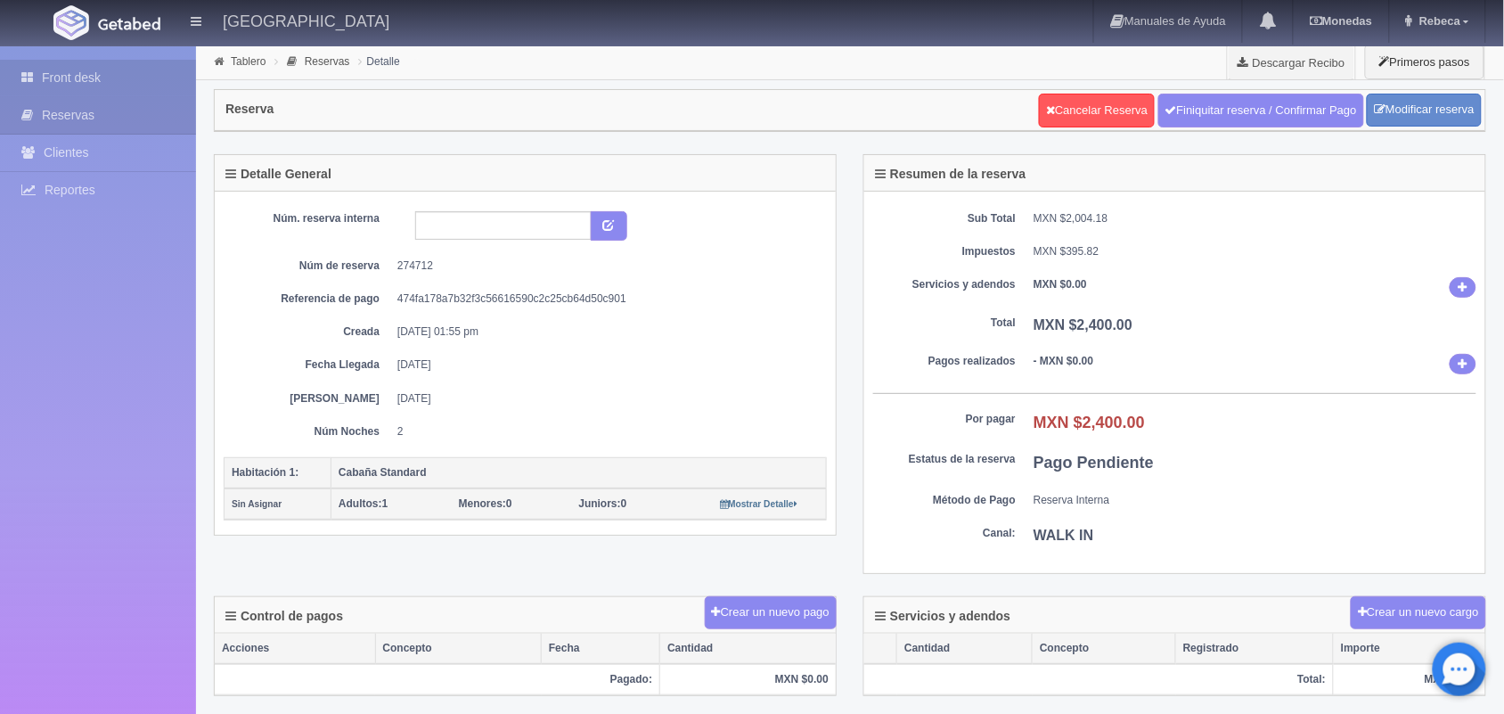
click at [120, 64] on link "Front desk" at bounding box center [98, 78] width 196 height 37
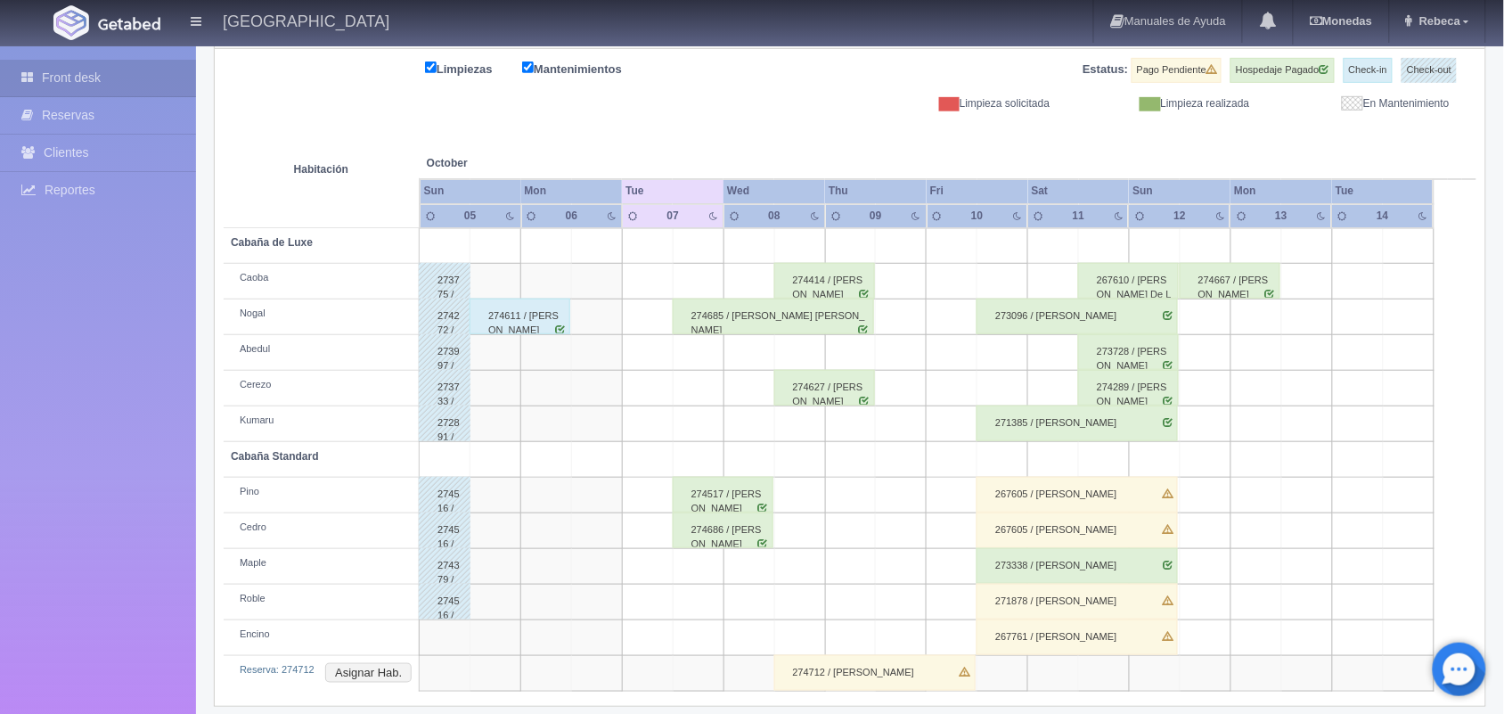
scroll to position [238, 0]
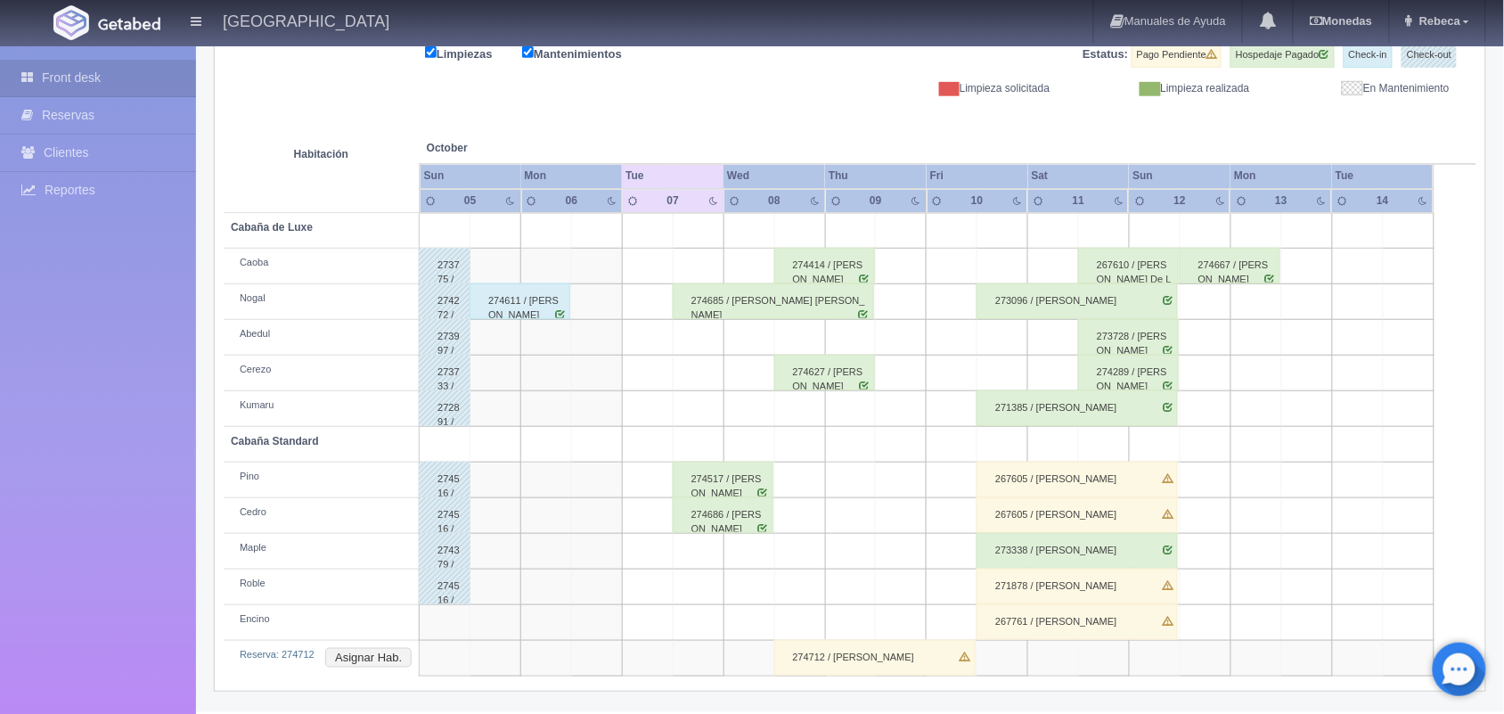
click at [863, 670] on div "274712 / [PERSON_NAME]" at bounding box center [874, 658] width 201 height 36
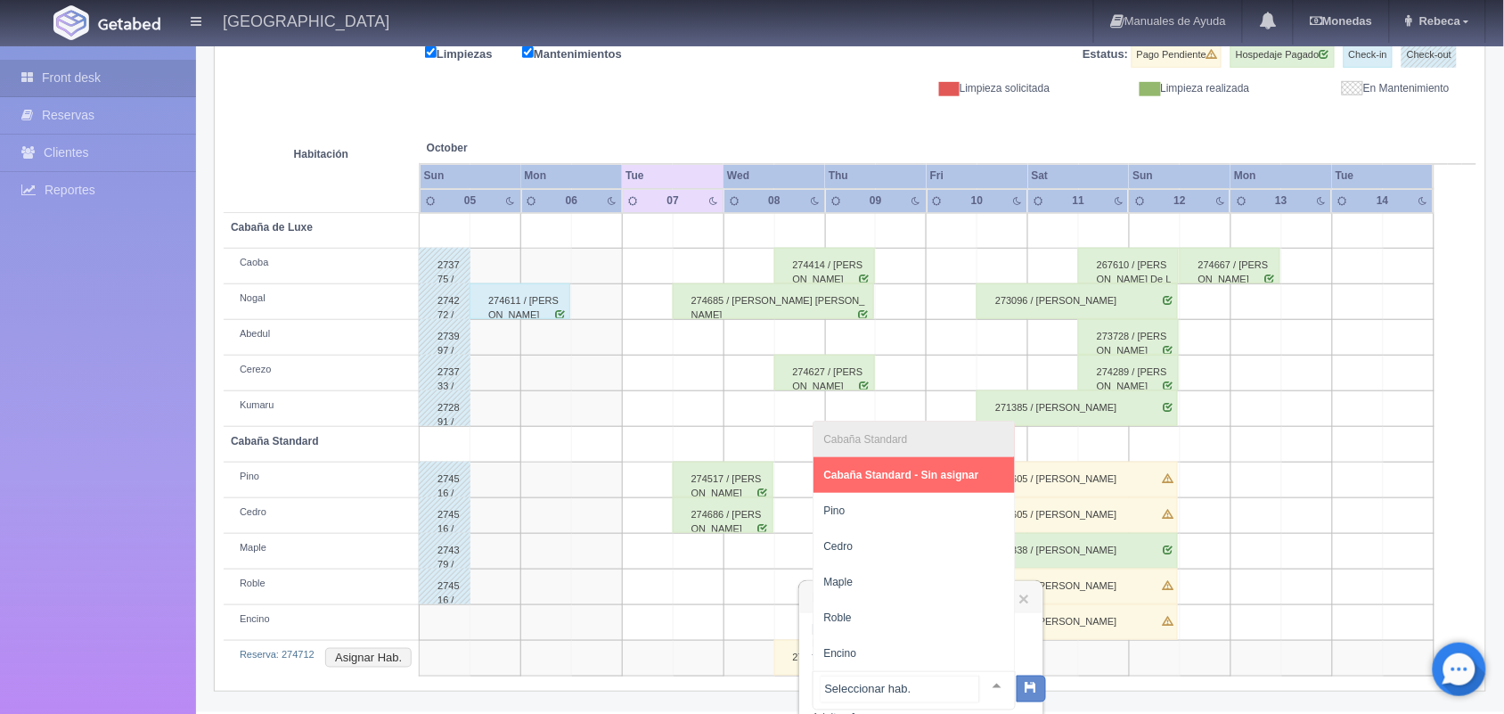
click at [979, 679] on div at bounding box center [997, 685] width 36 height 27
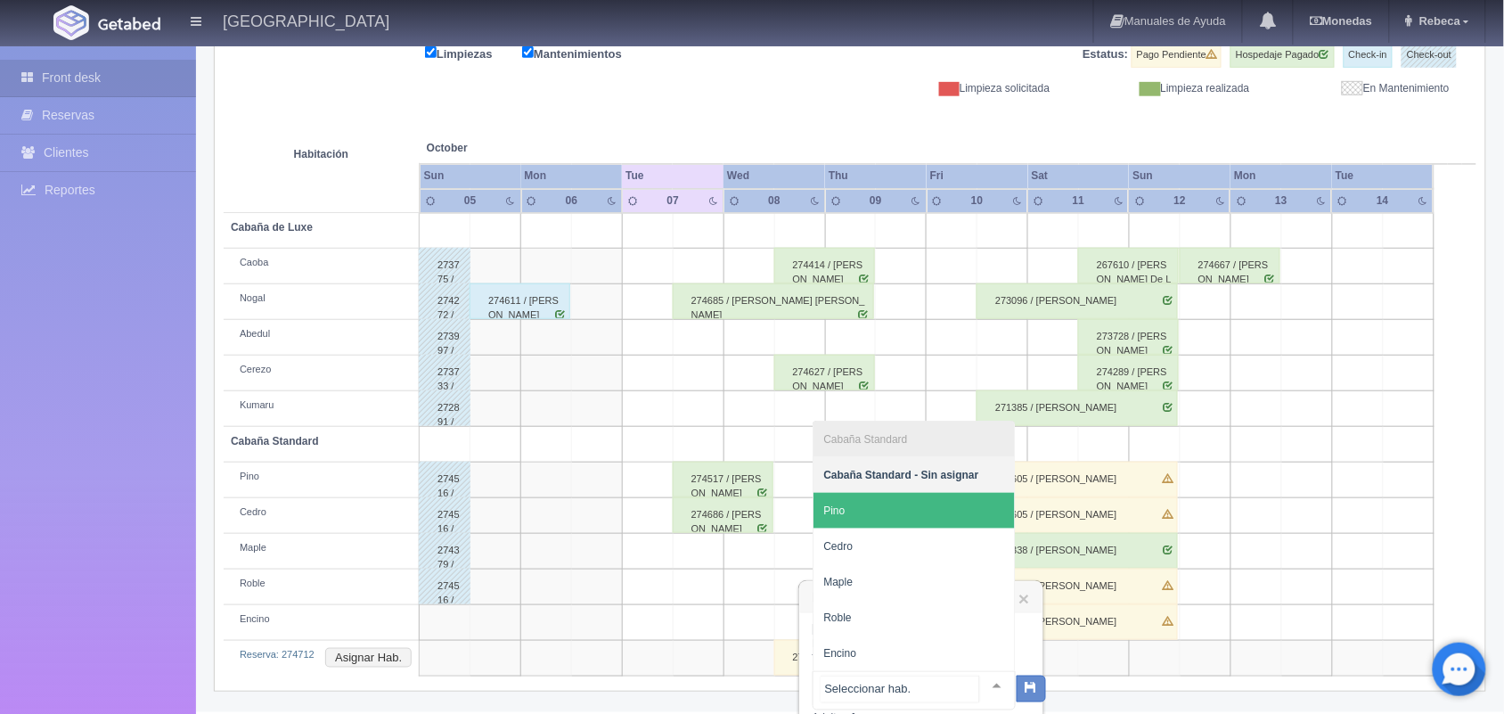
click at [905, 515] on span "Pino" at bounding box center [914, 511] width 201 height 36
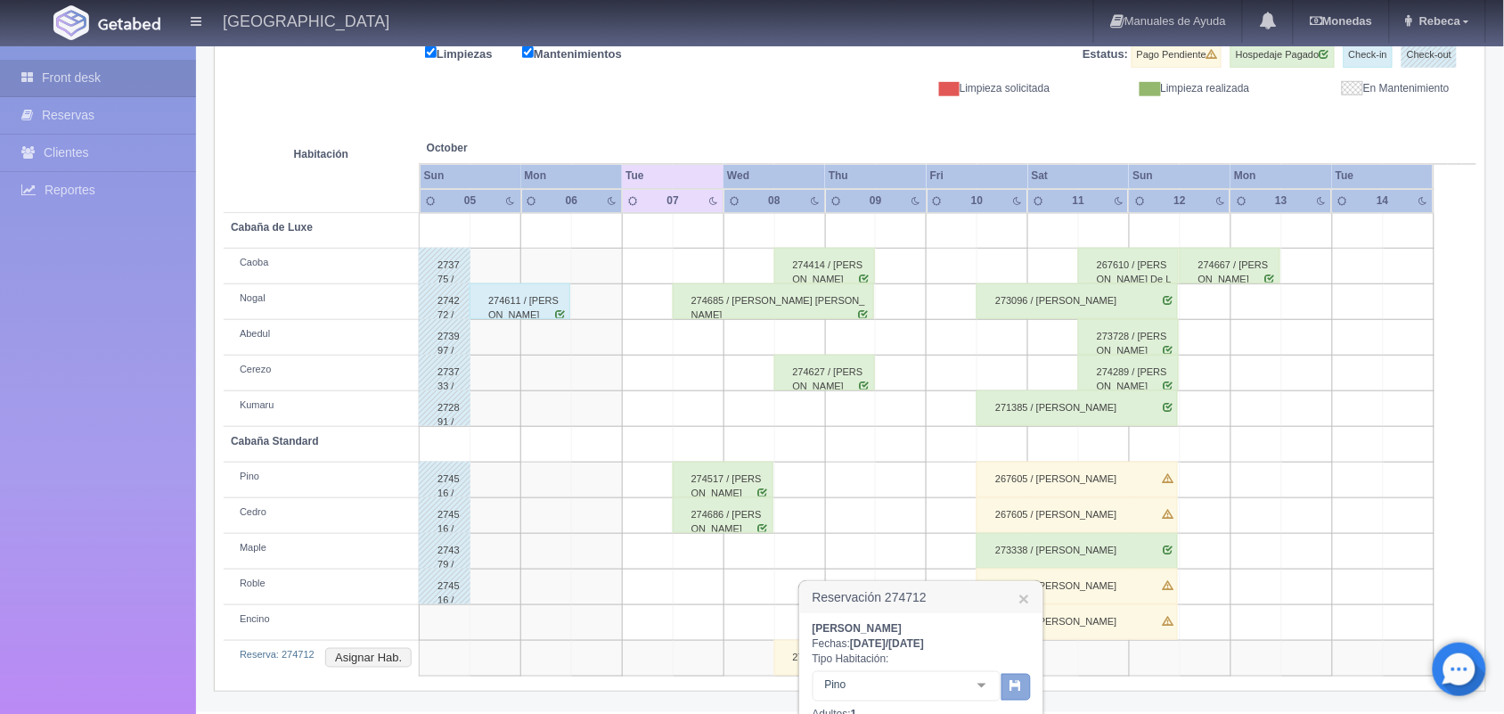
click at [1011, 684] on icon "button" at bounding box center [1017, 685] width 12 height 12
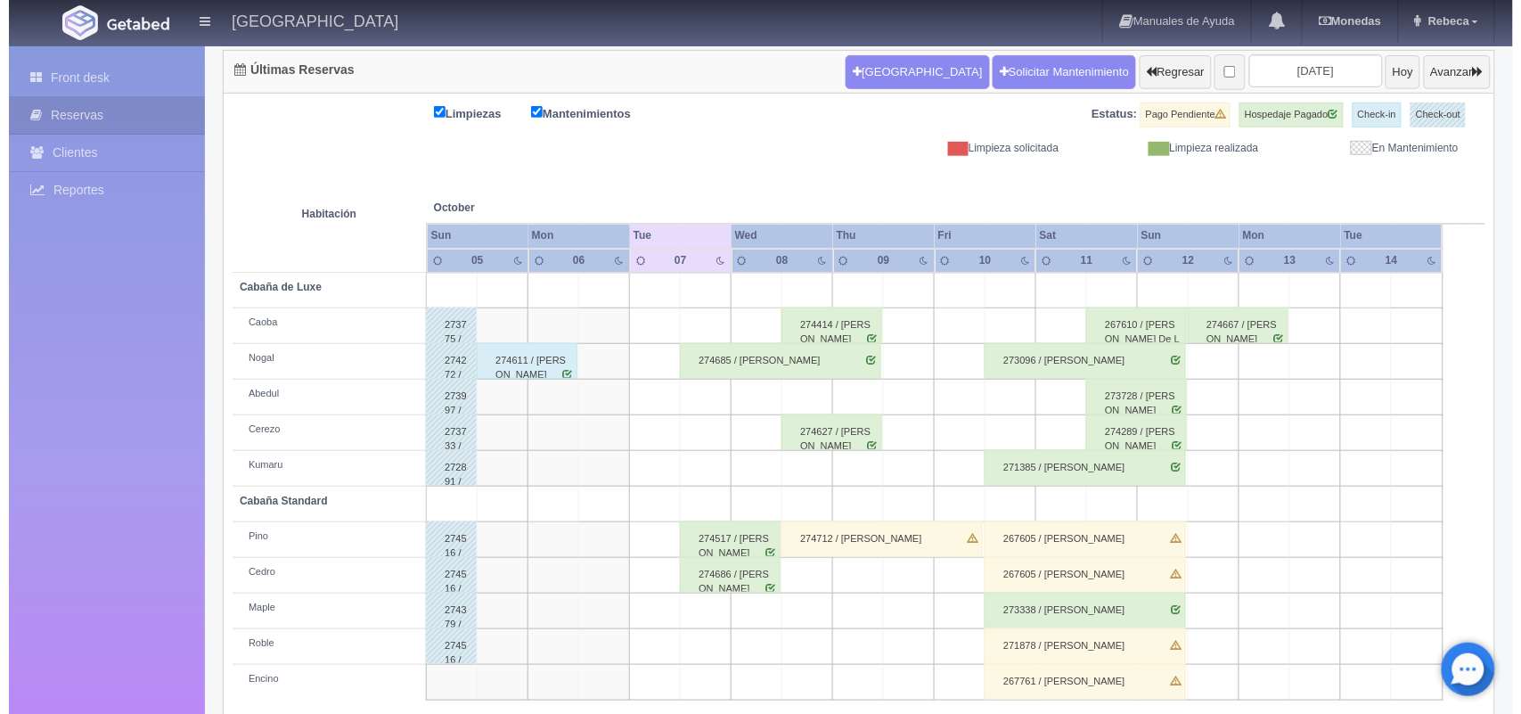
scroll to position [202, 0]
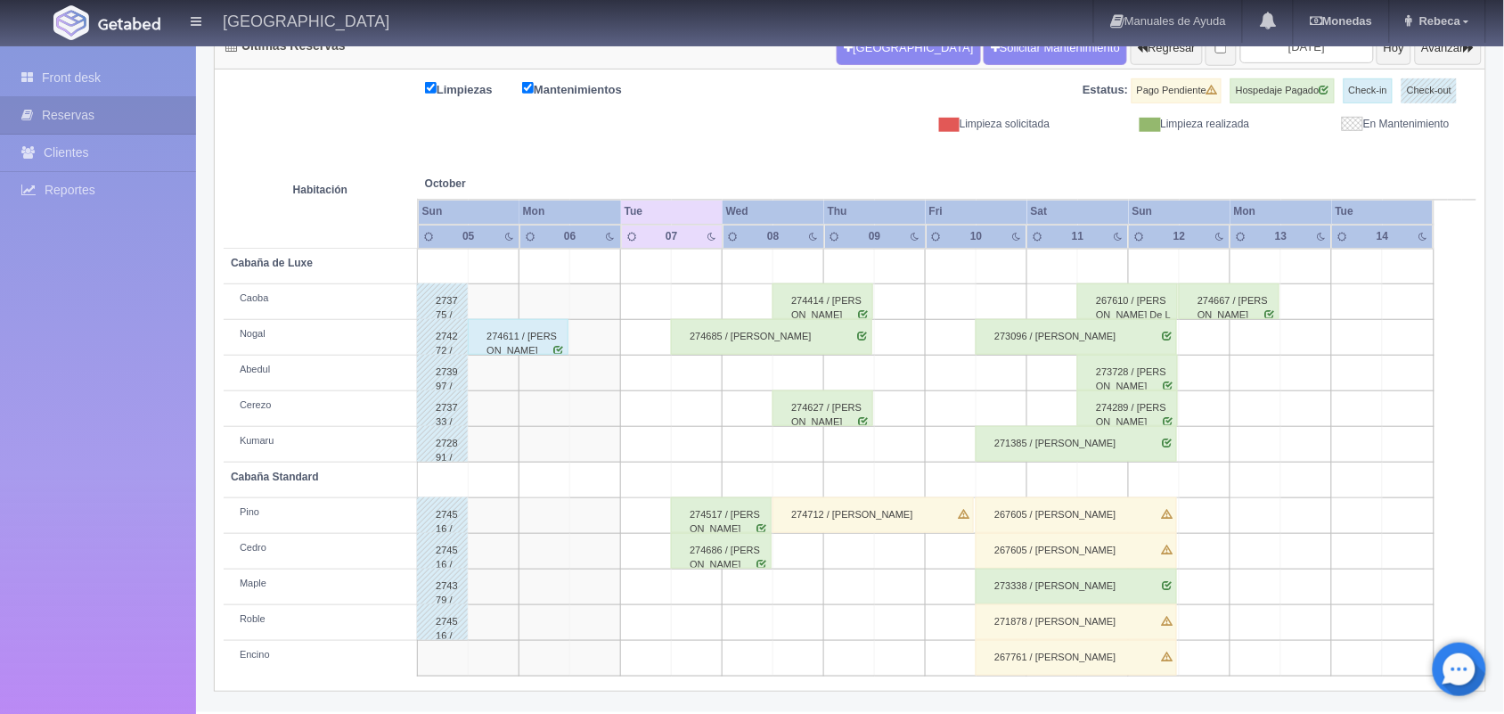
click at [687, 591] on td at bounding box center [697, 587] width 51 height 36
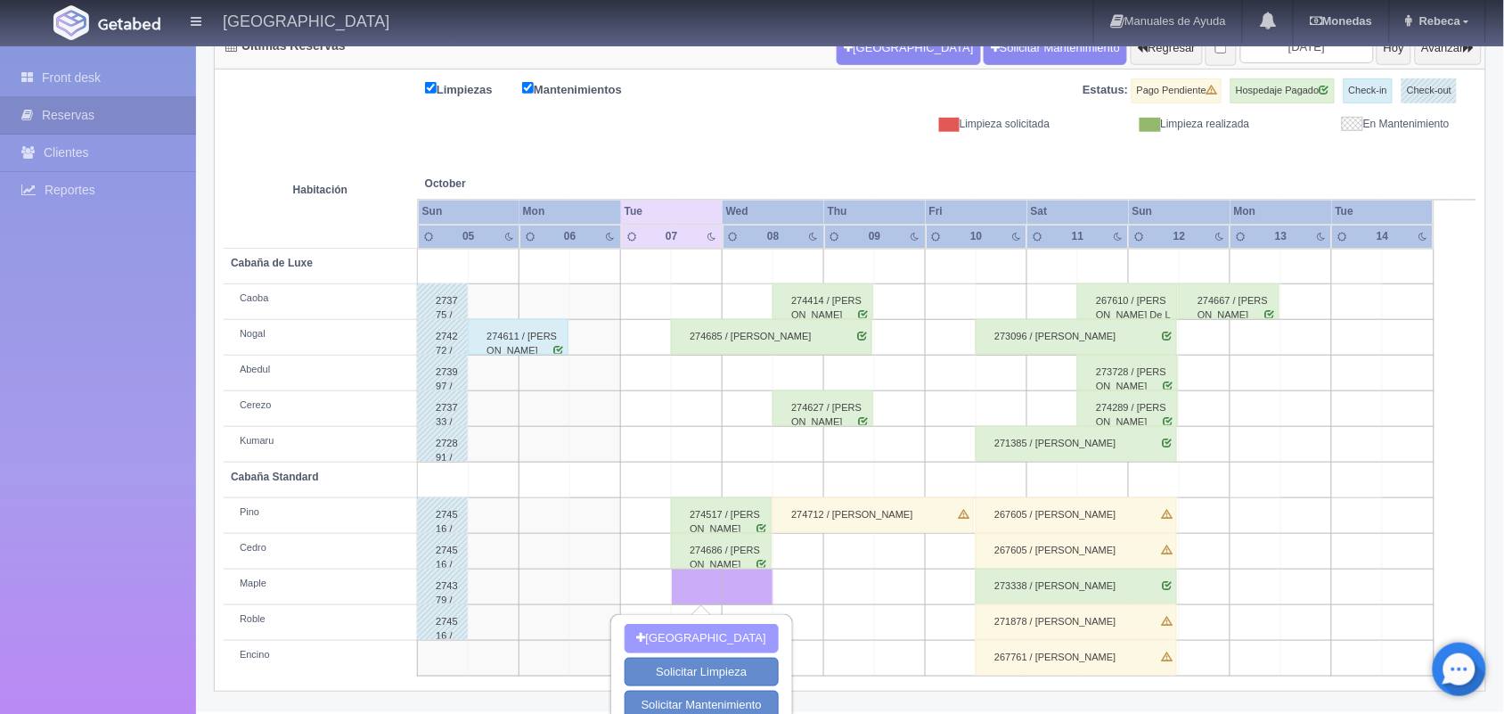
click at [729, 637] on button "Nueva Reserva" at bounding box center [702, 638] width 154 height 29
type input "[DATE]"
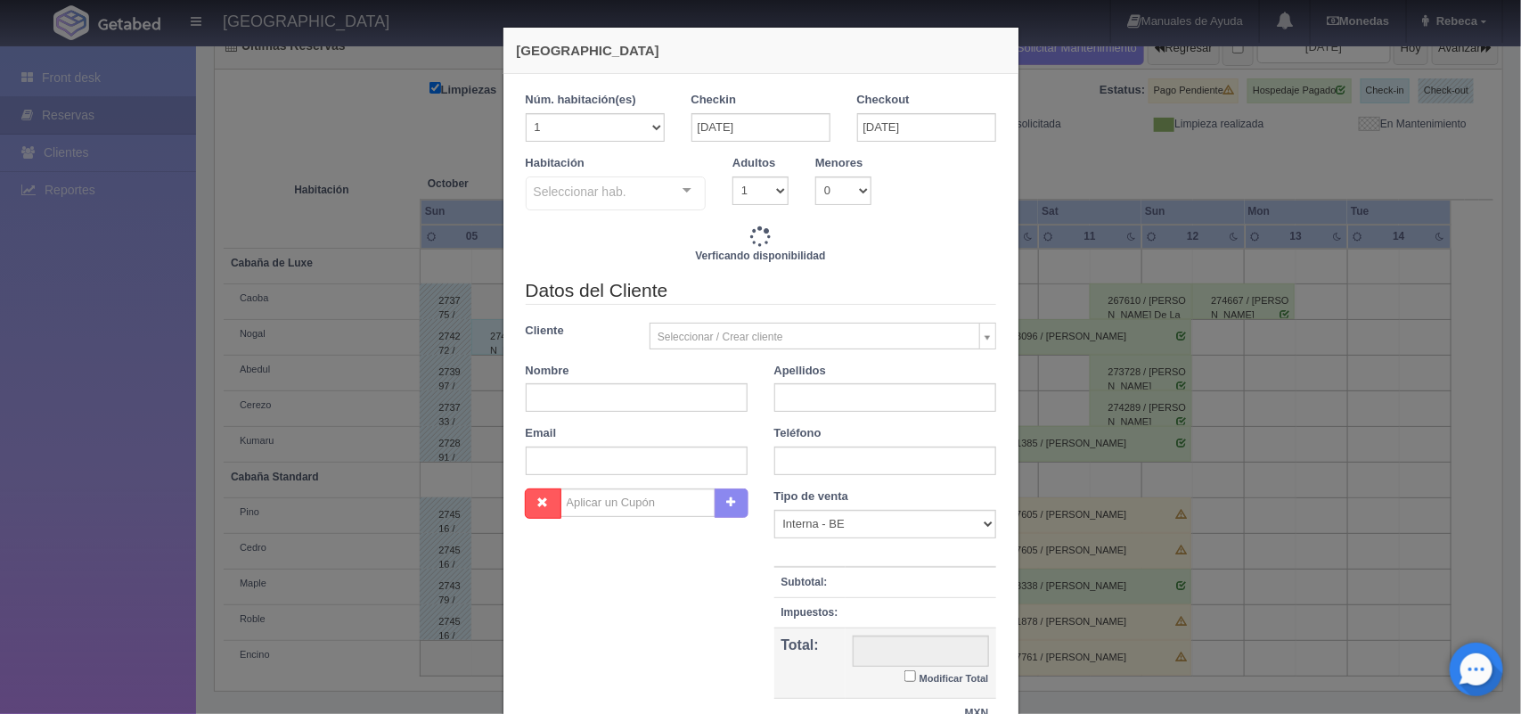
checkbox input "false"
type input "1300.00"
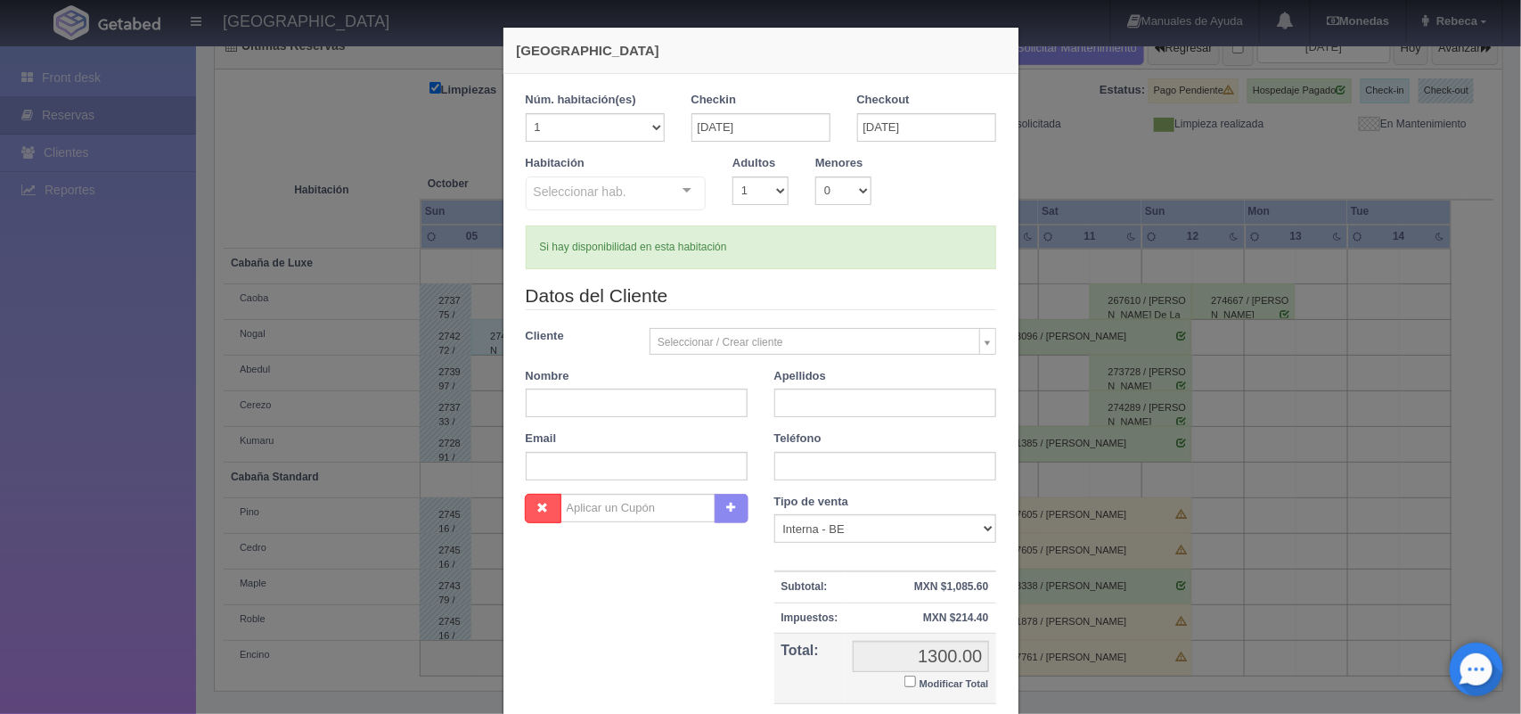
checkbox input "false"
click at [643, 407] on input "text" at bounding box center [637, 403] width 222 height 29
type input "Alejandro"
click at [803, 404] on input "text" at bounding box center [885, 403] width 222 height 29
type input "Rodriguez"
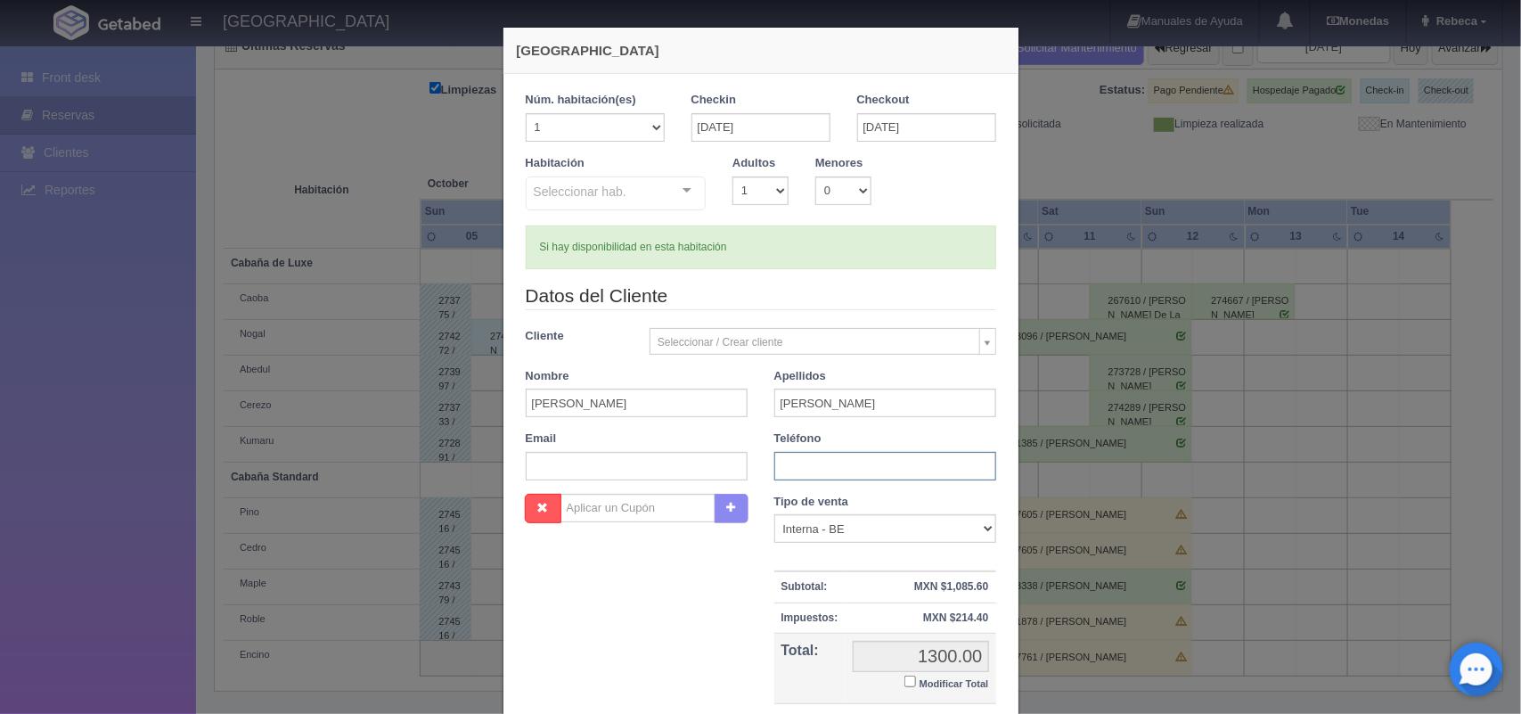
click at [826, 466] on input "text" at bounding box center [885, 466] width 222 height 29
type input "2"
type input "5617612137"
click at [955, 682] on small "Modificar Total" at bounding box center [955, 683] width 70 height 11
click at [916, 682] on input "Modificar Total" at bounding box center [911, 682] width 12 height 12
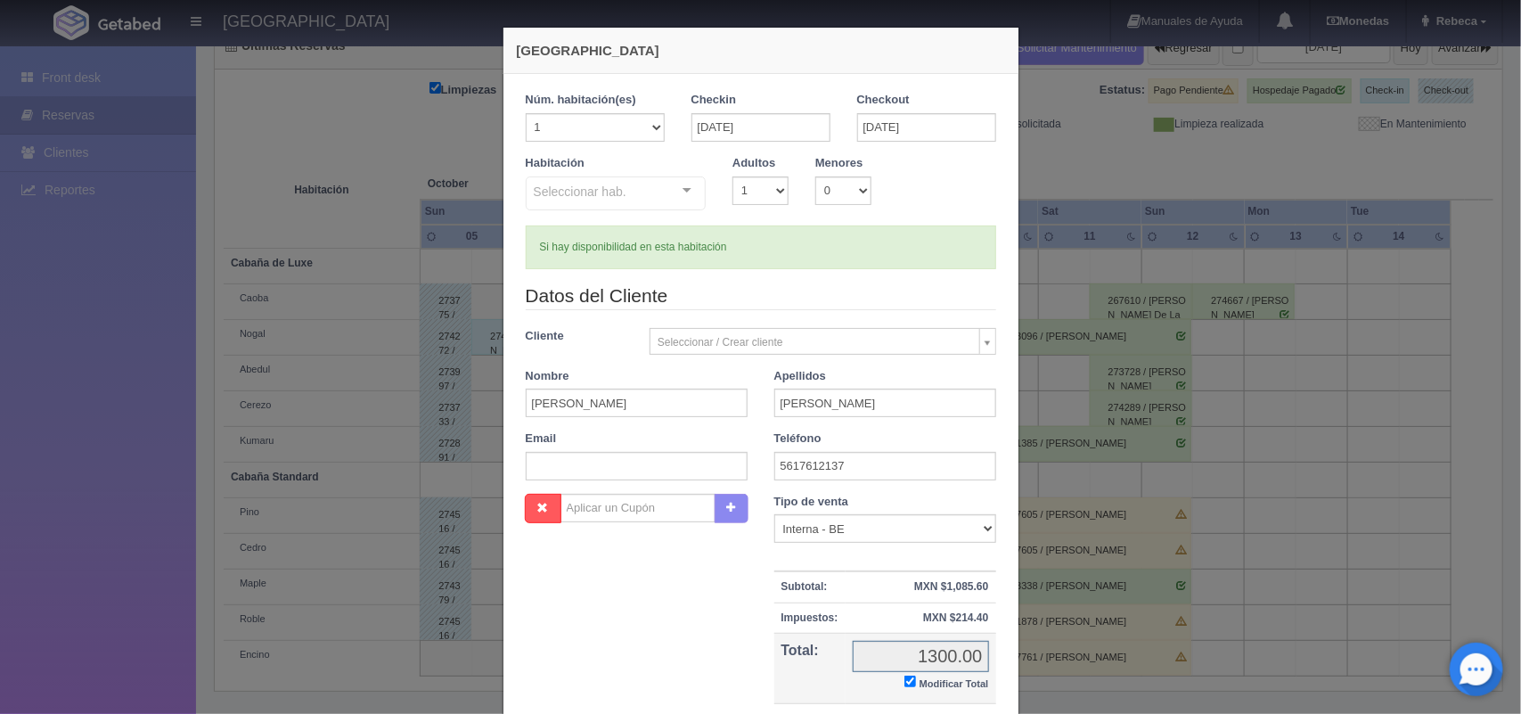
checkbox input "true"
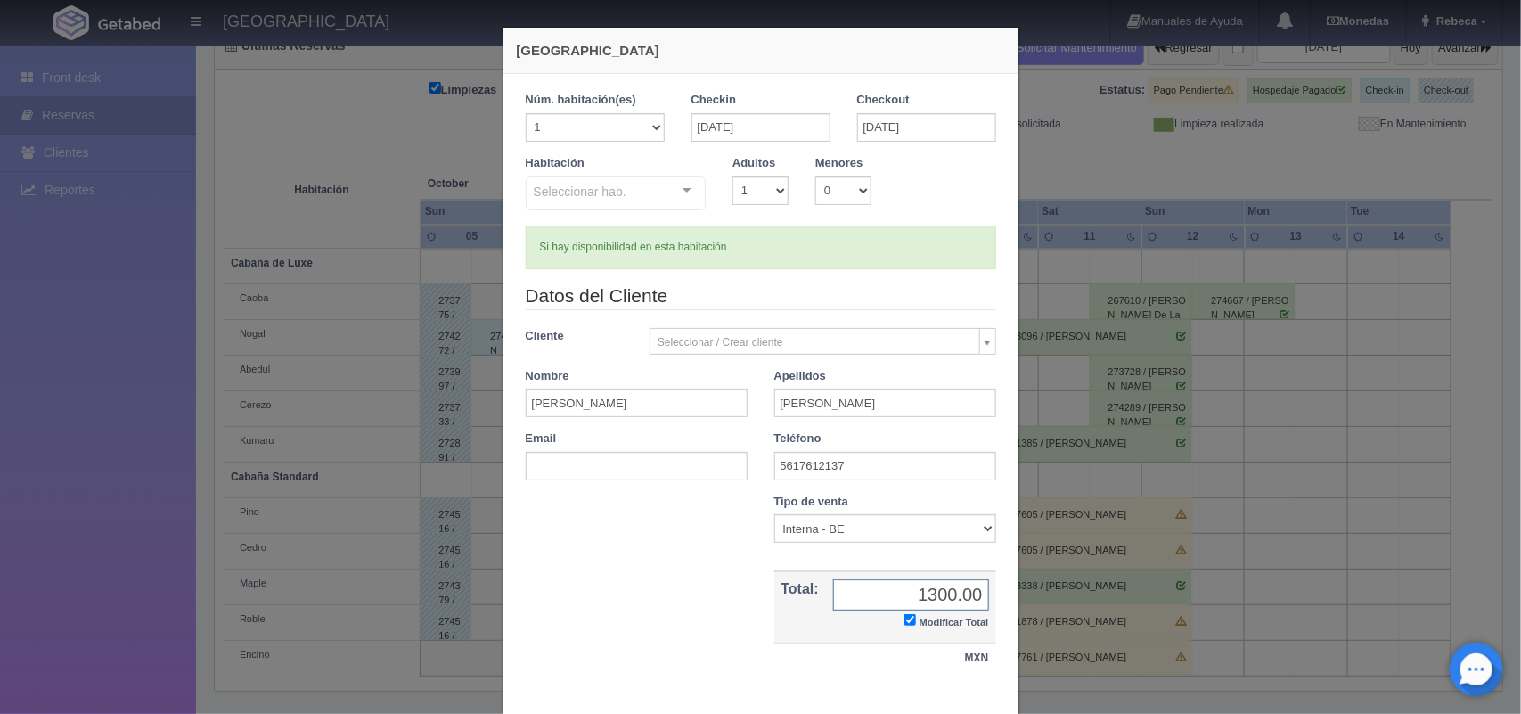
click at [965, 599] on input "1300.00" at bounding box center [911, 594] width 156 height 31
type input "1200.00"
click at [998, 700] on div "1 Núm. habitación(es) 1 2 3 4 5 6 7 8 9 10 11 12 13 14 15 16 17 18 19 20 Checki…" at bounding box center [761, 391] width 515 height 635
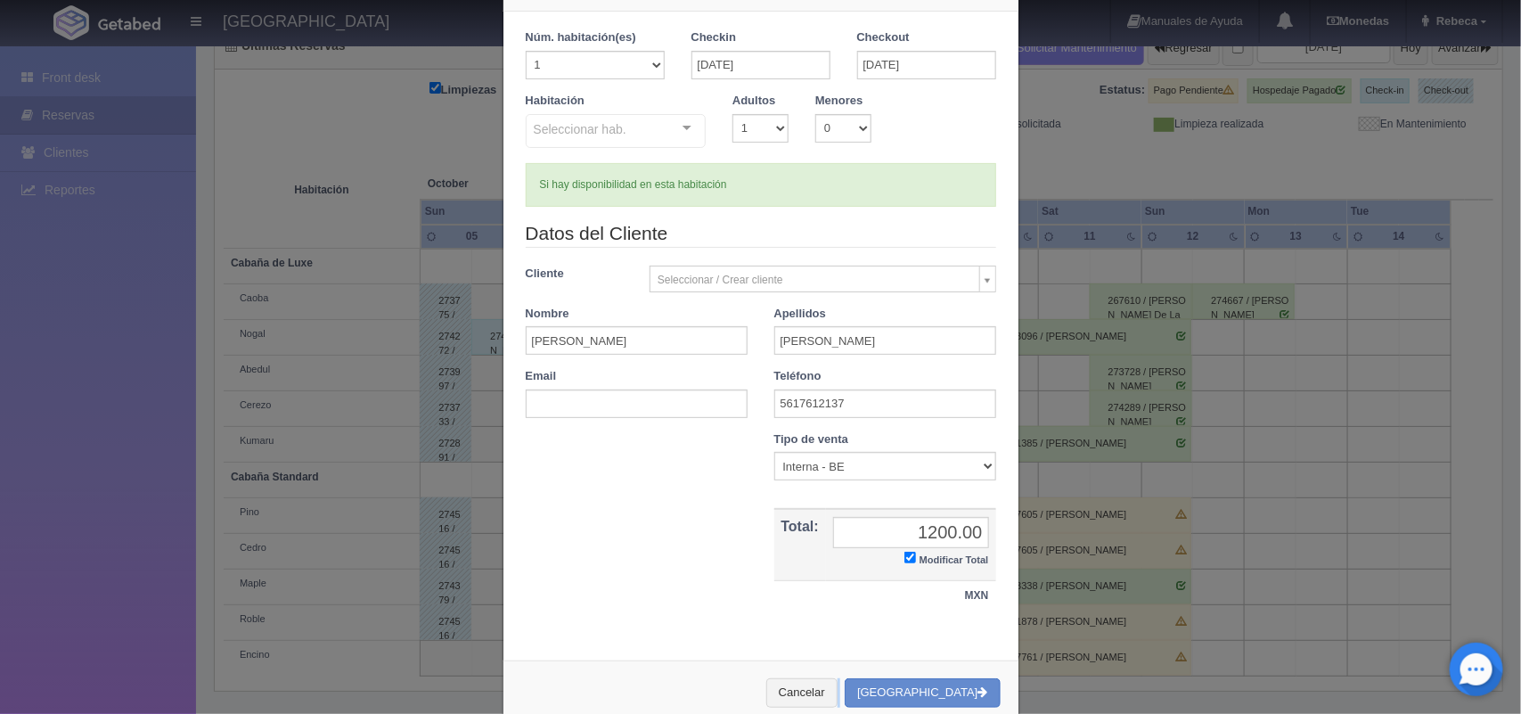
click at [998, 700] on div "Nueva Reserva 1 Núm. habitación(es) 1 2 3 4 5 6 7 8 9 10 11 12 13 14 15 16 17 1…" at bounding box center [761, 345] width 535 height 815
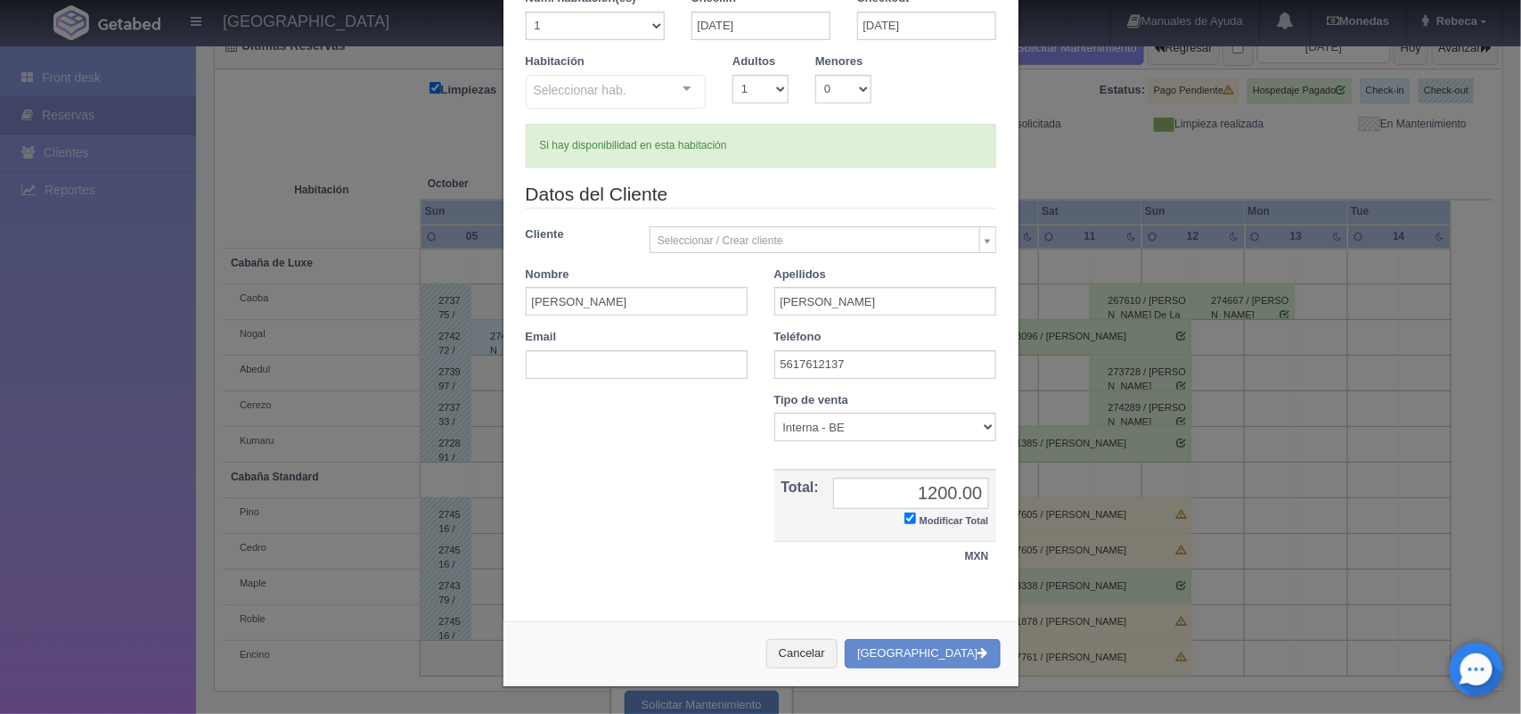
click at [998, 700] on div "Nueva Reserva 1 Núm. habitación(es) 1 2 3 4 5 6 7 8 9 10 11 12 13 14 15 16 17 1…" at bounding box center [761, 305] width 535 height 815
click at [929, 648] on button "[GEOGRAPHIC_DATA]" at bounding box center [922, 653] width 155 height 29
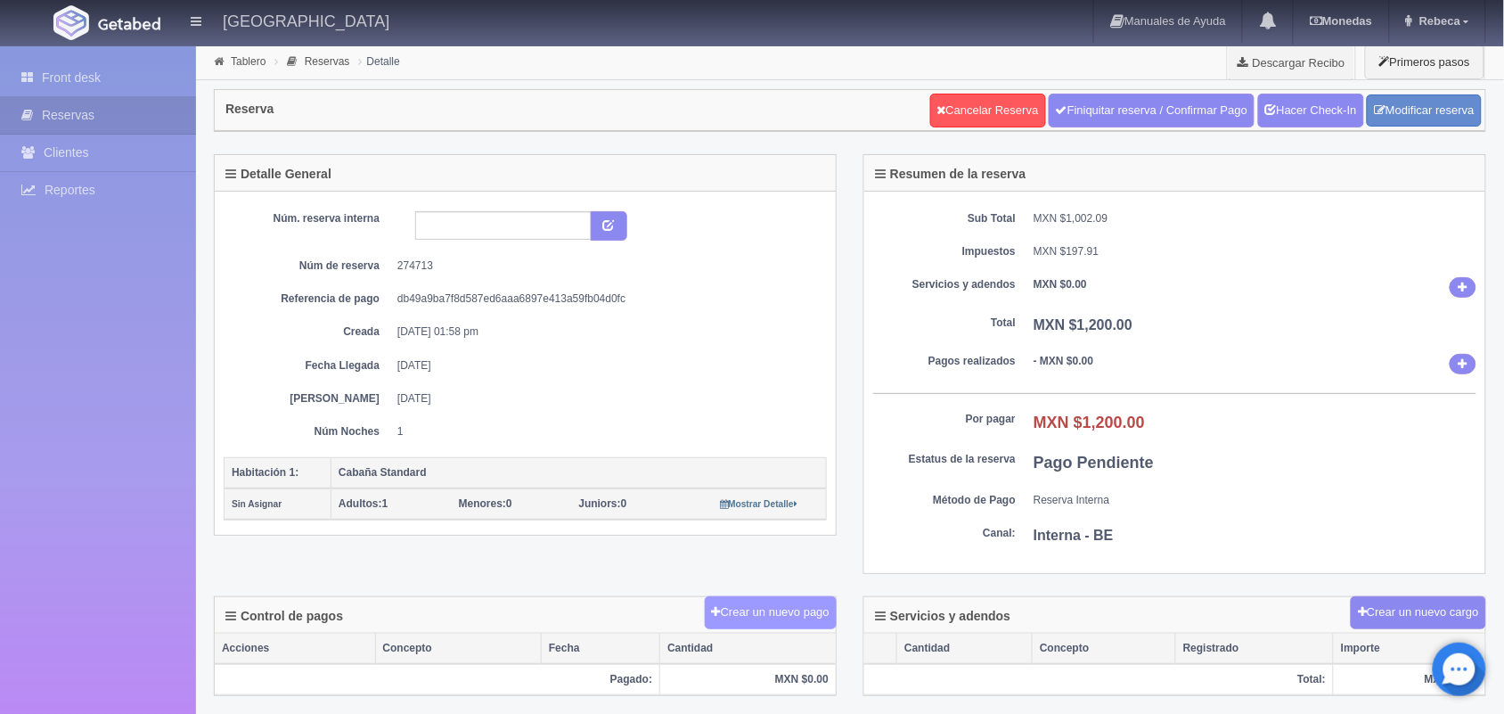
click at [742, 609] on button "Crear un nuevo pago" at bounding box center [771, 612] width 132 height 33
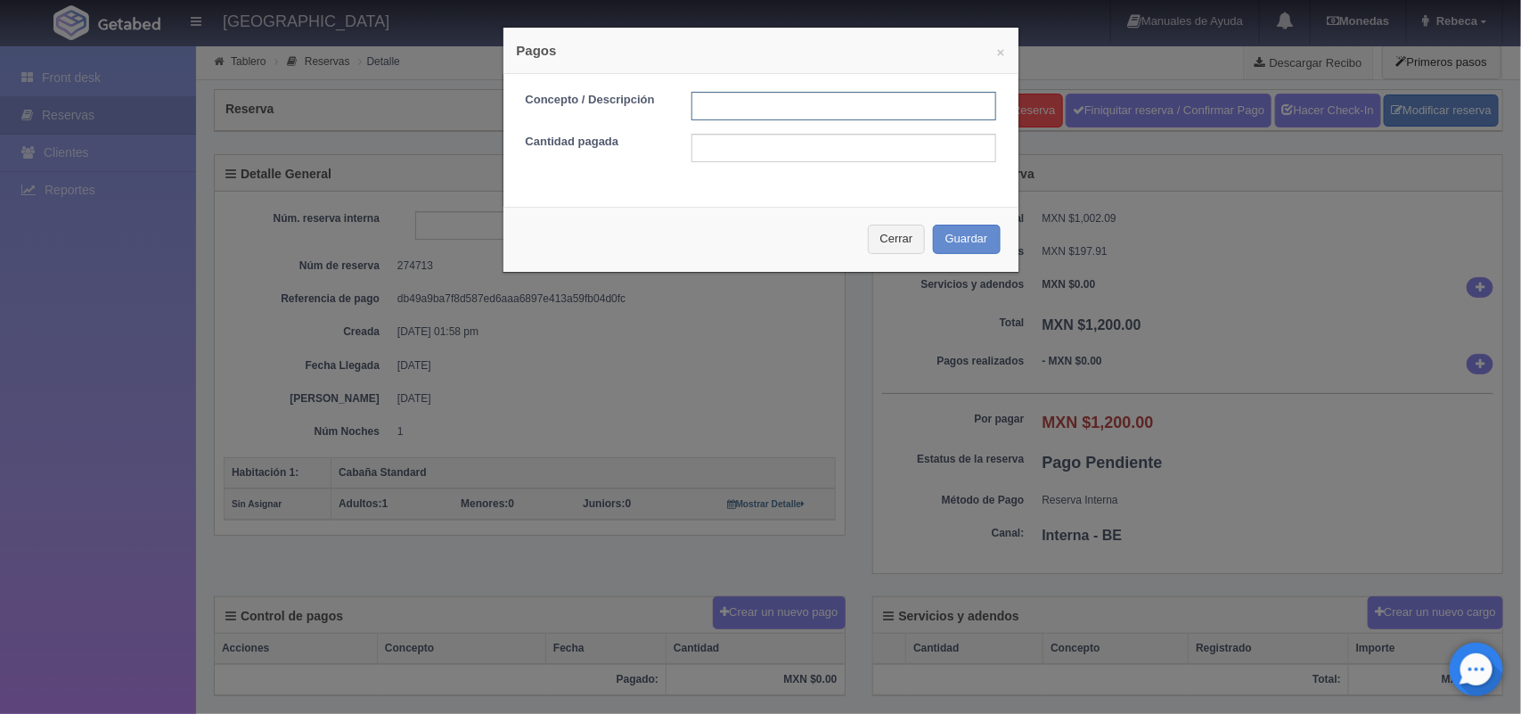
click at [719, 102] on input "text" at bounding box center [844, 106] width 305 height 29
type input "Pago efectivo"
click at [714, 148] on input "text" at bounding box center [844, 148] width 305 height 29
type input "1200.00"
click at [962, 238] on button "Guardar" at bounding box center [967, 239] width 68 height 29
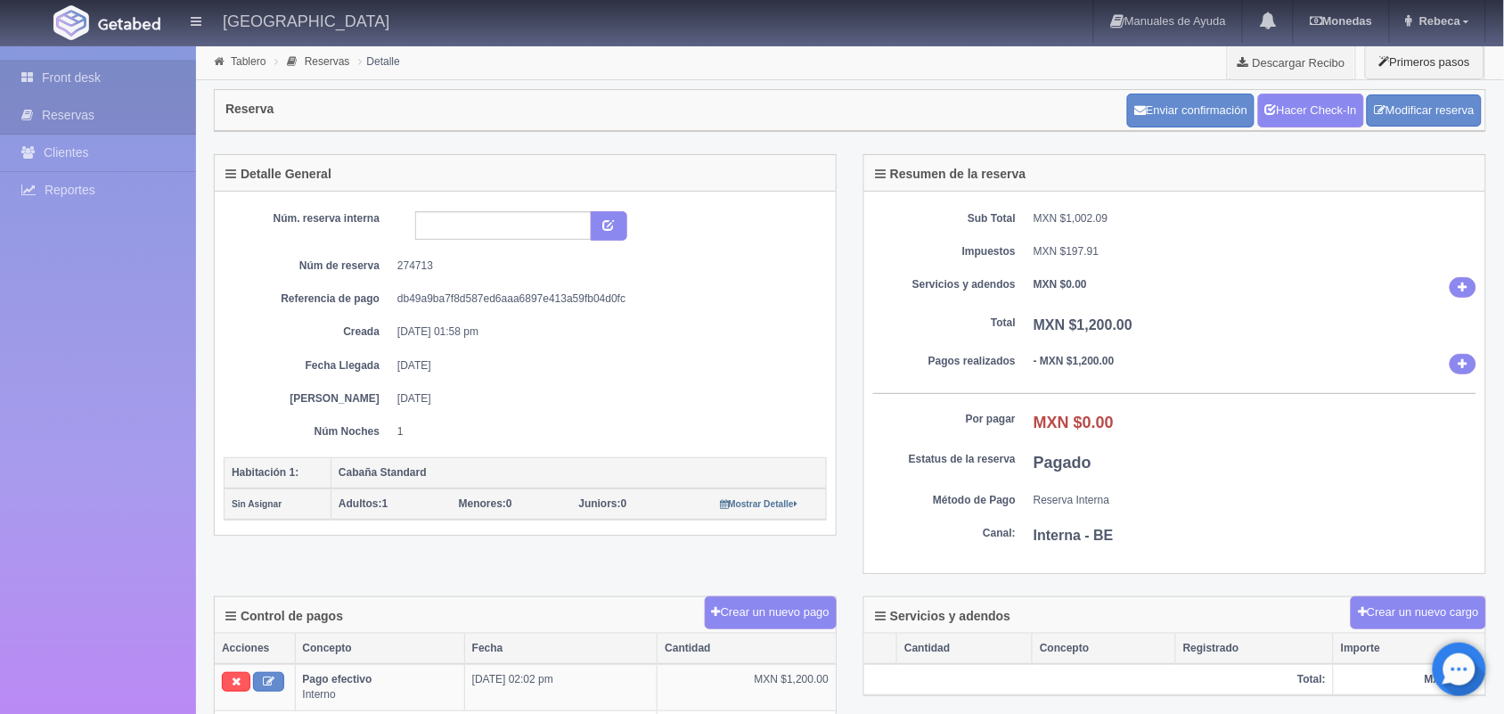
click at [138, 69] on link "Front desk" at bounding box center [98, 78] width 196 height 37
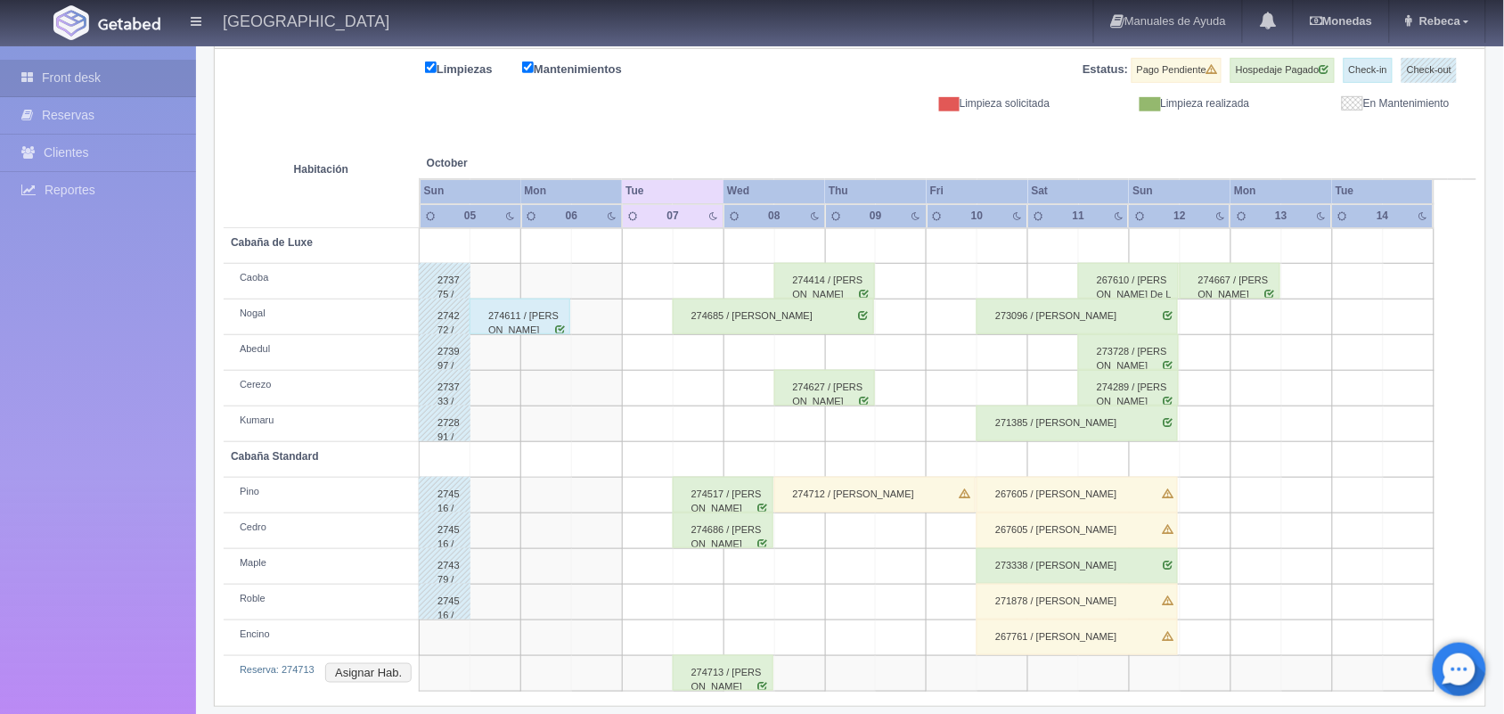
scroll to position [238, 0]
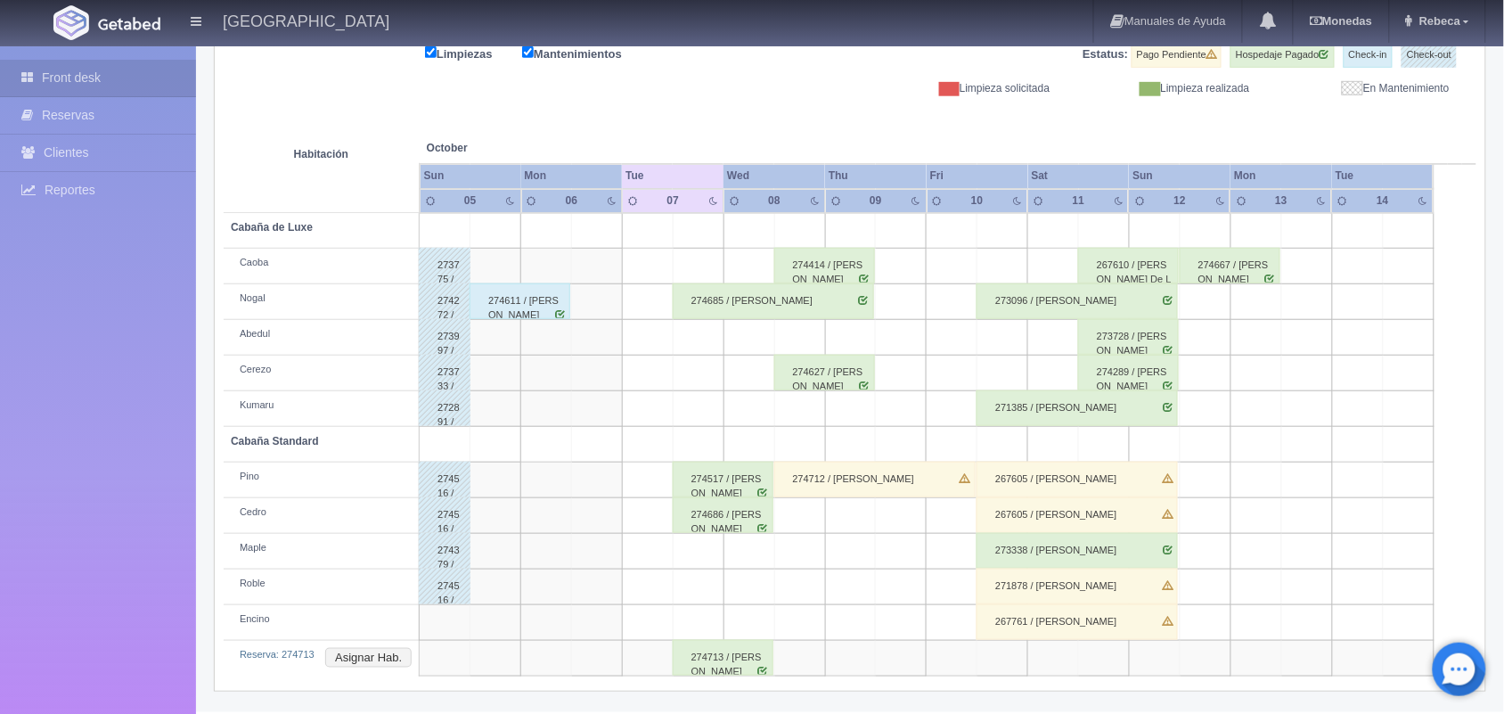
click at [719, 664] on div "274713 / [PERSON_NAME]" at bounding box center [723, 658] width 101 height 36
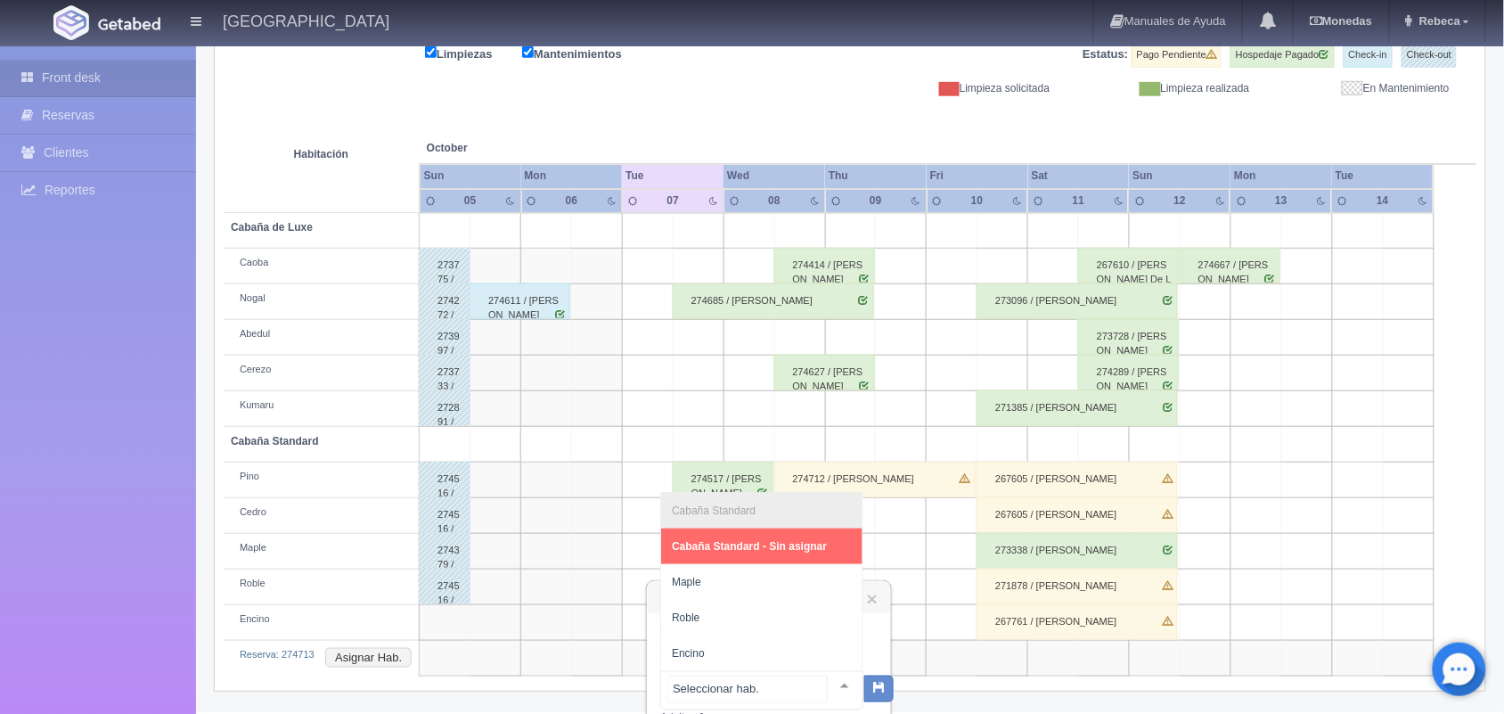
click at [827, 682] on div at bounding box center [845, 685] width 36 height 27
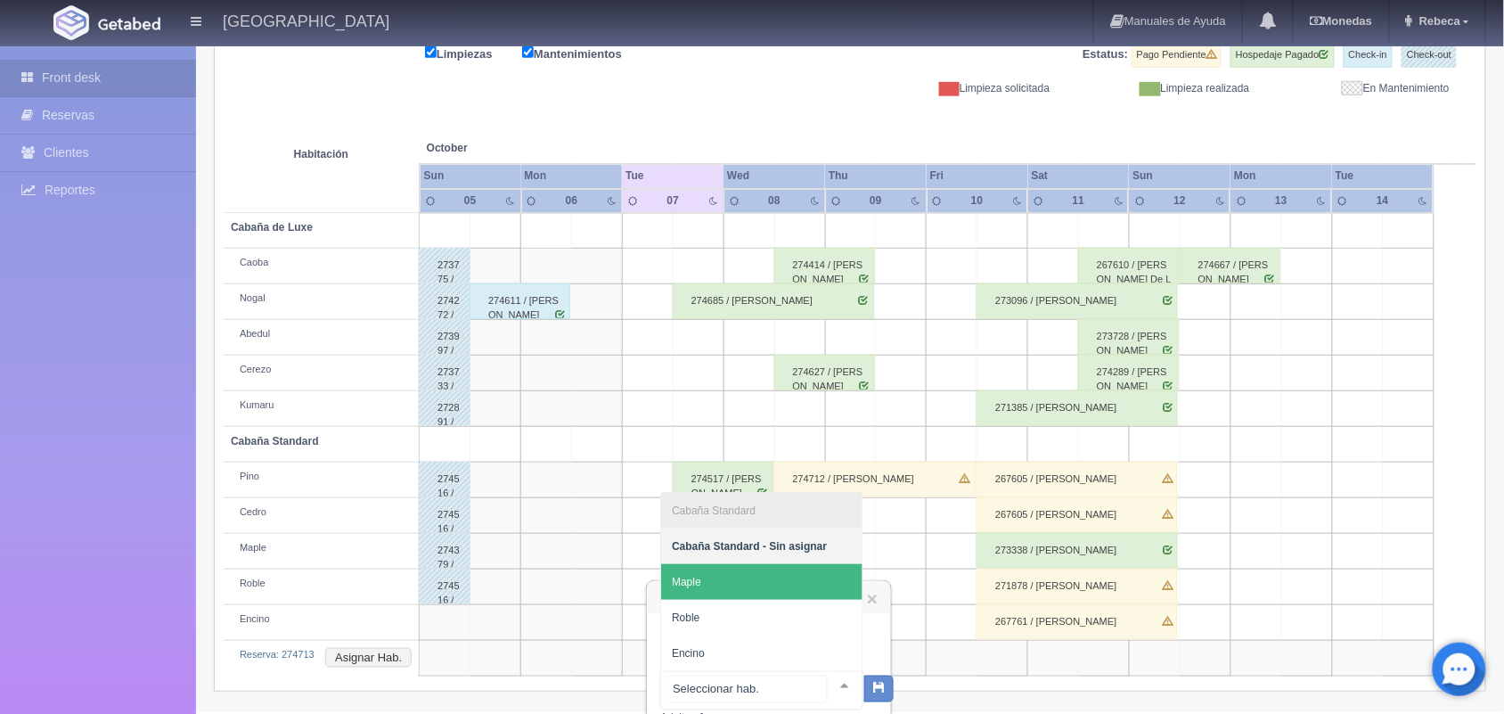
click at [798, 582] on span "Maple" at bounding box center [761, 582] width 201 height 36
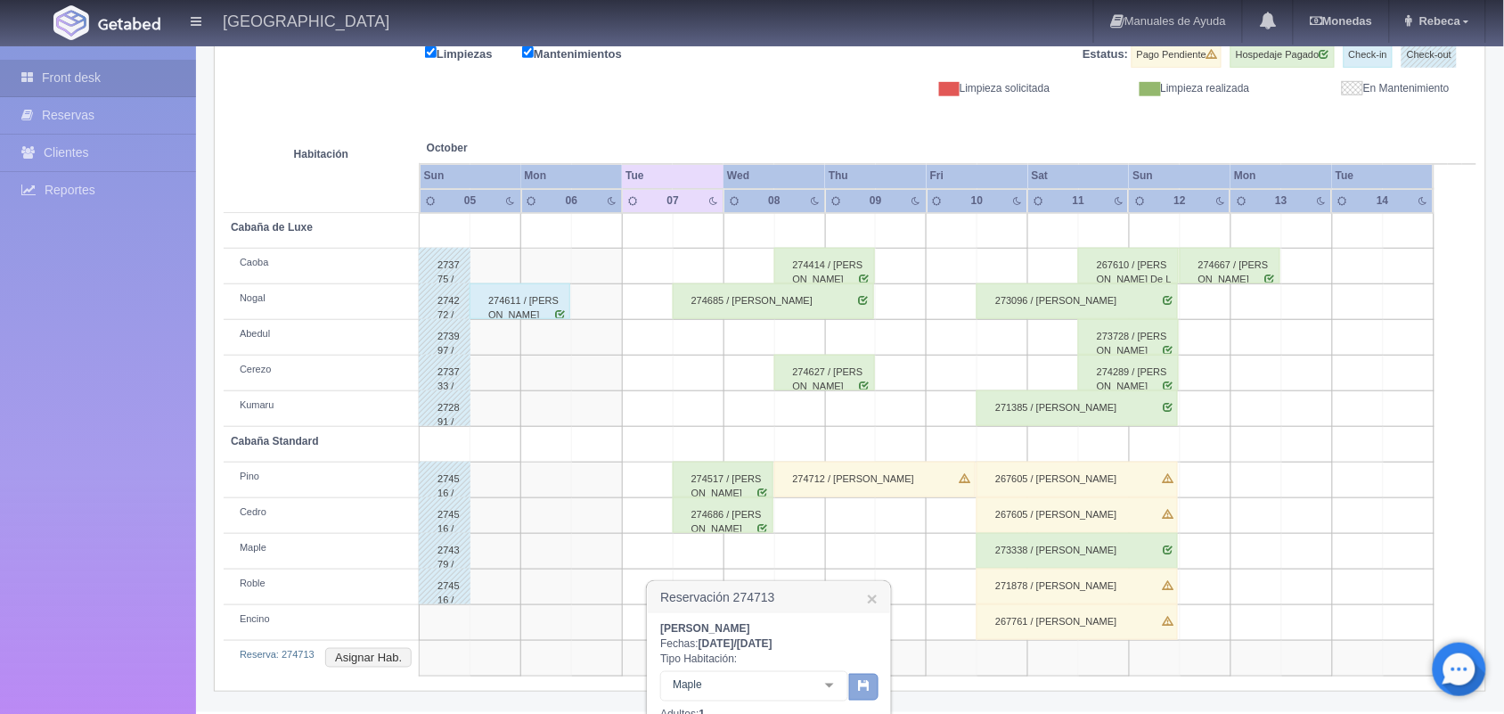
click at [860, 692] on button "button" at bounding box center [863, 687] width 29 height 27
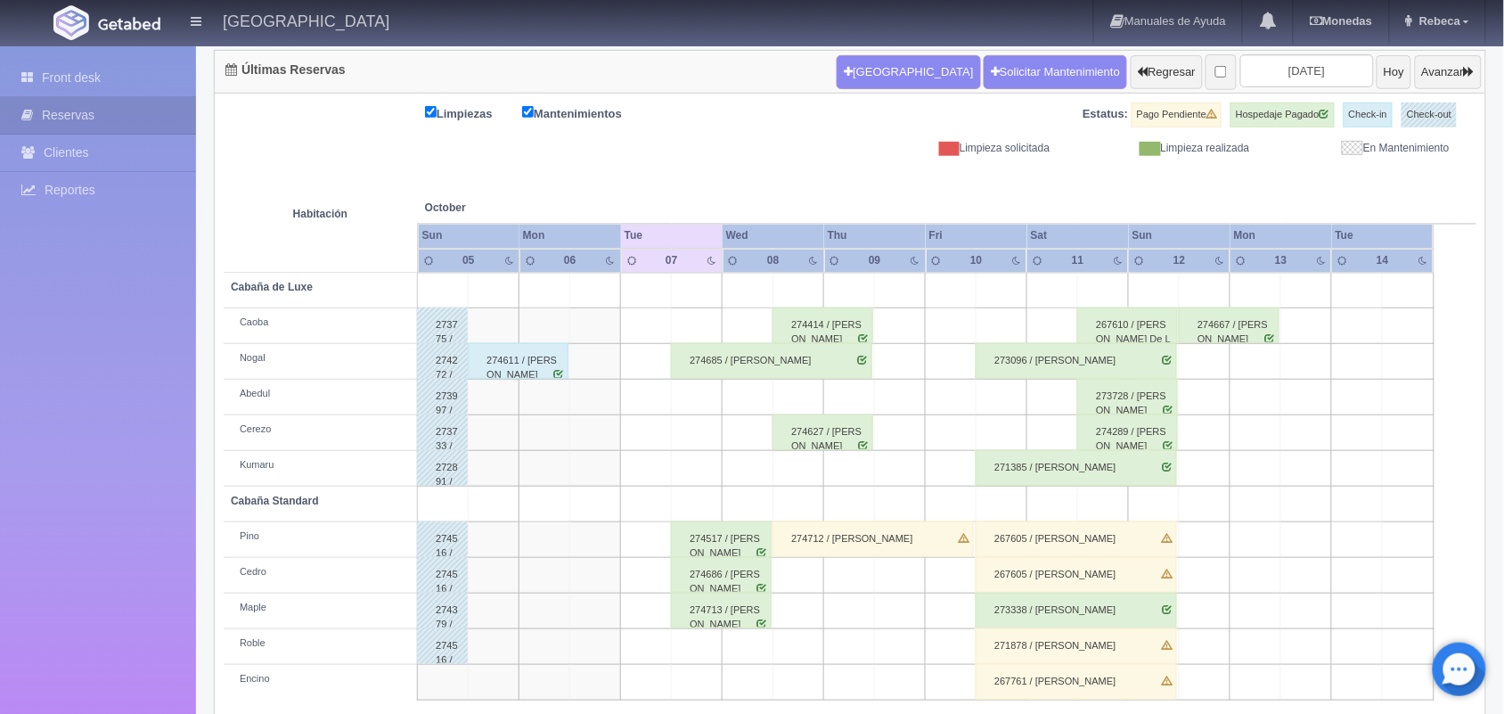
scroll to position [202, 0]
